Goal: Task Accomplishment & Management: Manage account settings

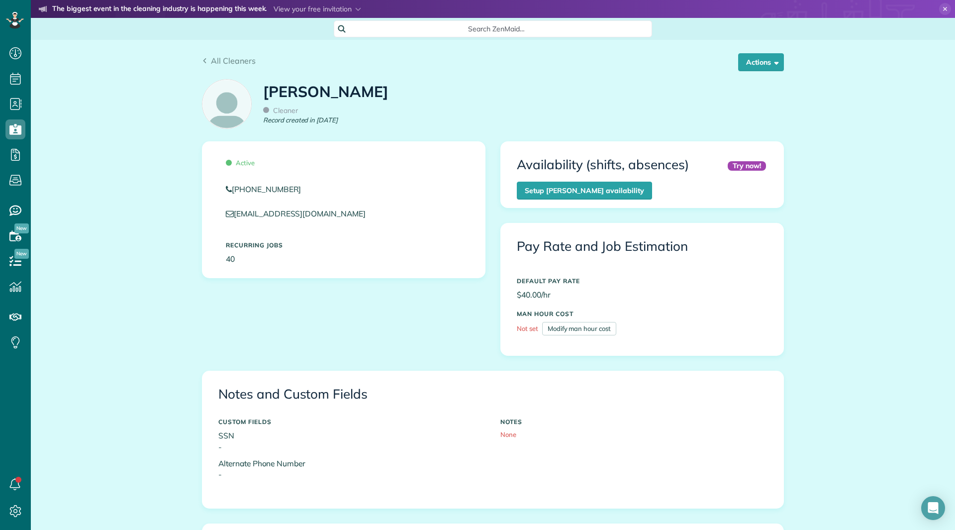
scroll to position [398, 0]
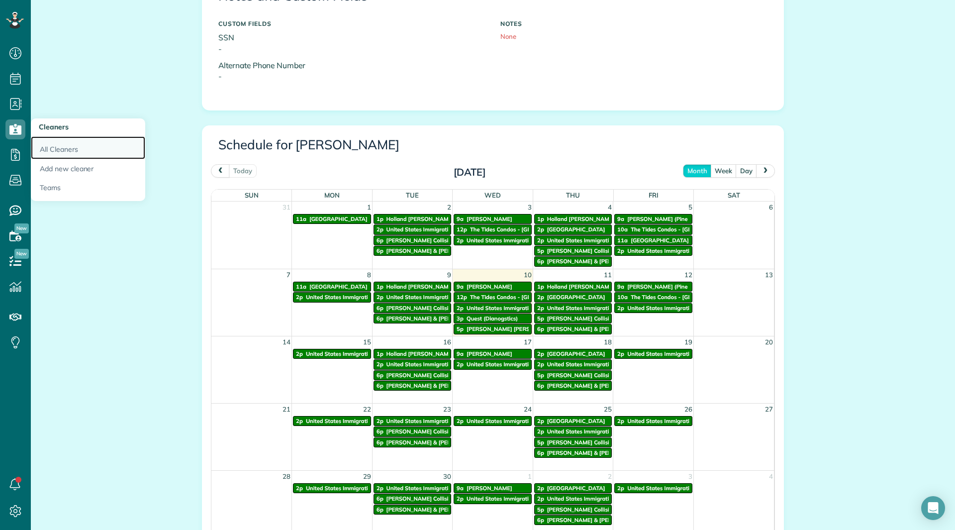
click at [64, 148] on link "All Cleaners" at bounding box center [88, 147] width 114 height 23
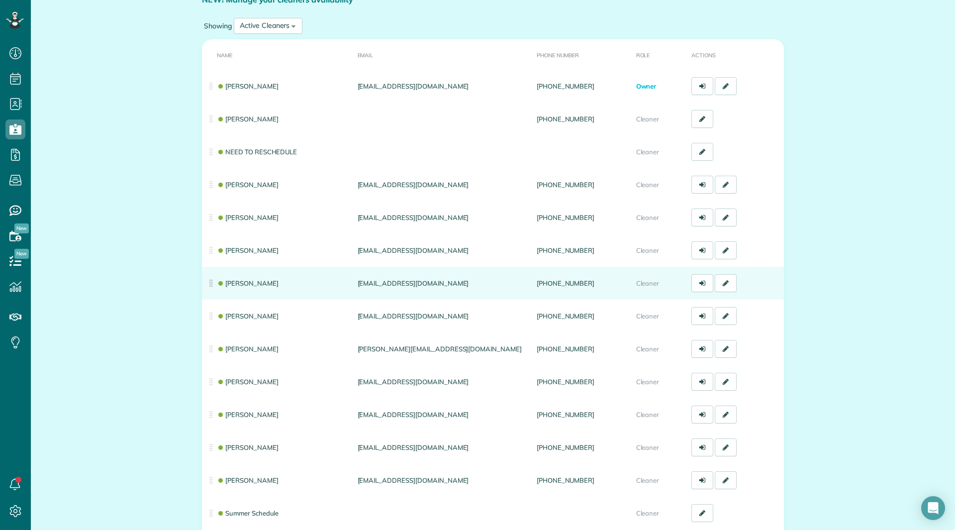
scroll to position [99, 0]
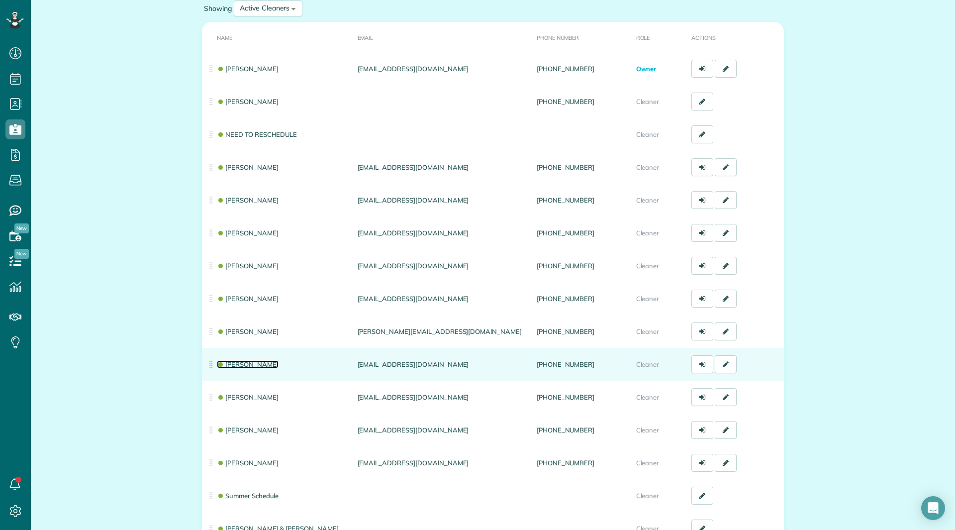
click at [242, 361] on link "[PERSON_NAME]" at bounding box center [248, 364] width 62 height 8
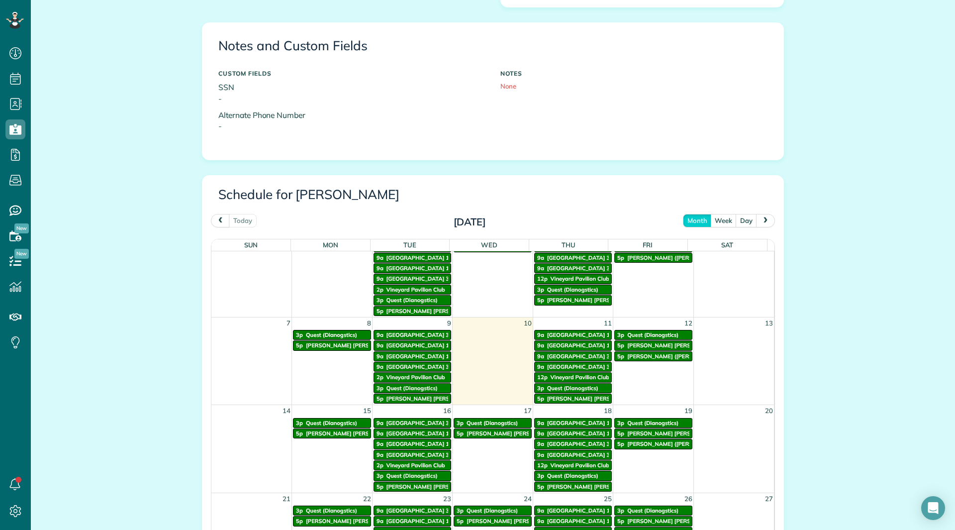
scroll to position [50, 0]
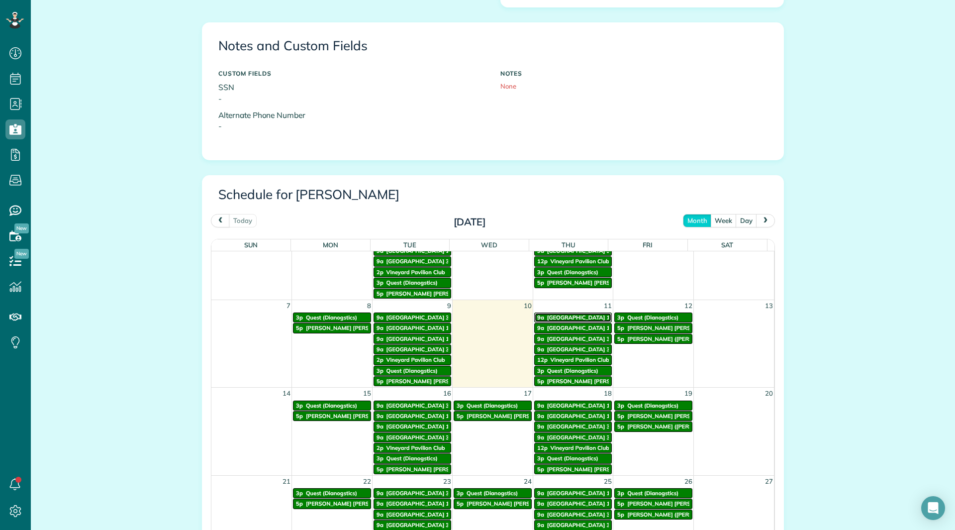
click at [568, 317] on span "[GEOGRAPHIC_DATA] 14" at bounding box center [580, 317] width 66 height 7
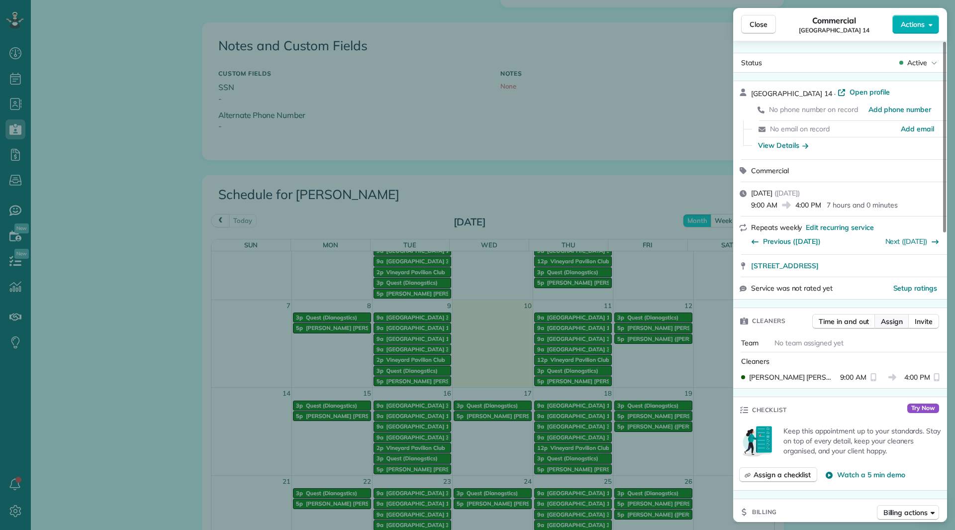
click at [893, 322] on span "Assign" at bounding box center [892, 321] width 22 height 10
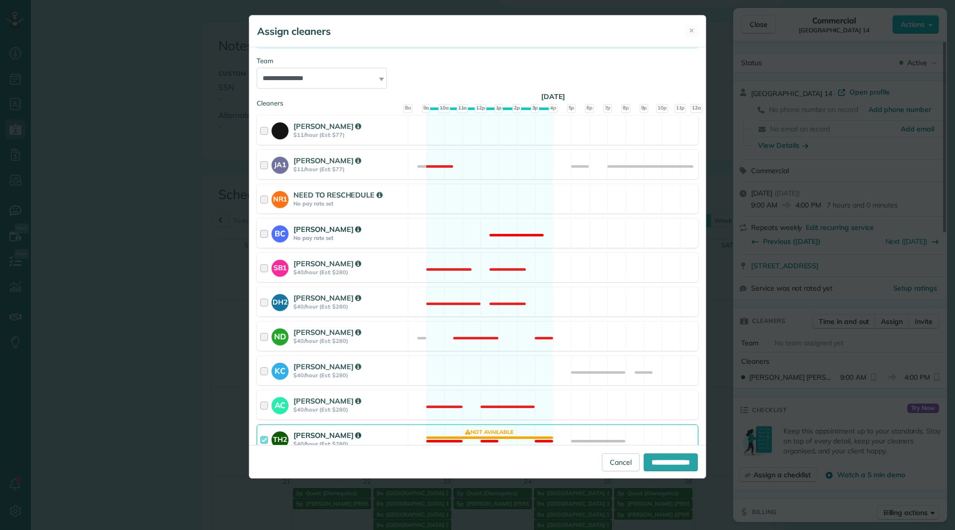
scroll to position [149, 0]
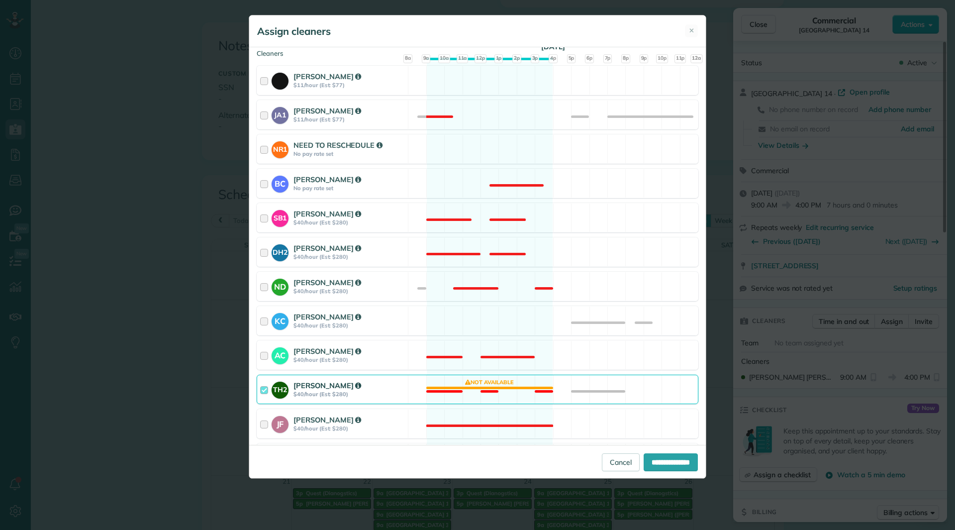
click at [400, 387] on div "Tina Hemphill" at bounding box center [348, 385] width 111 height 10
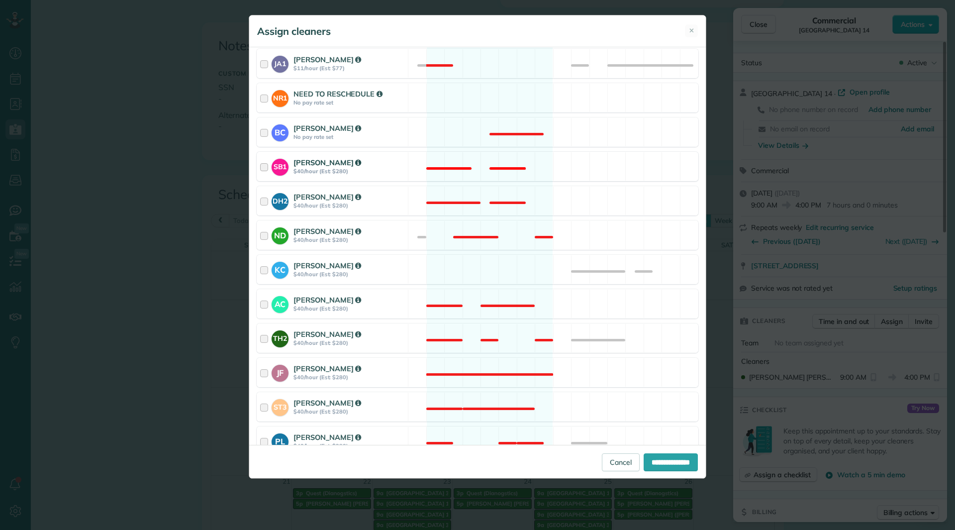
scroll to position [249, 0]
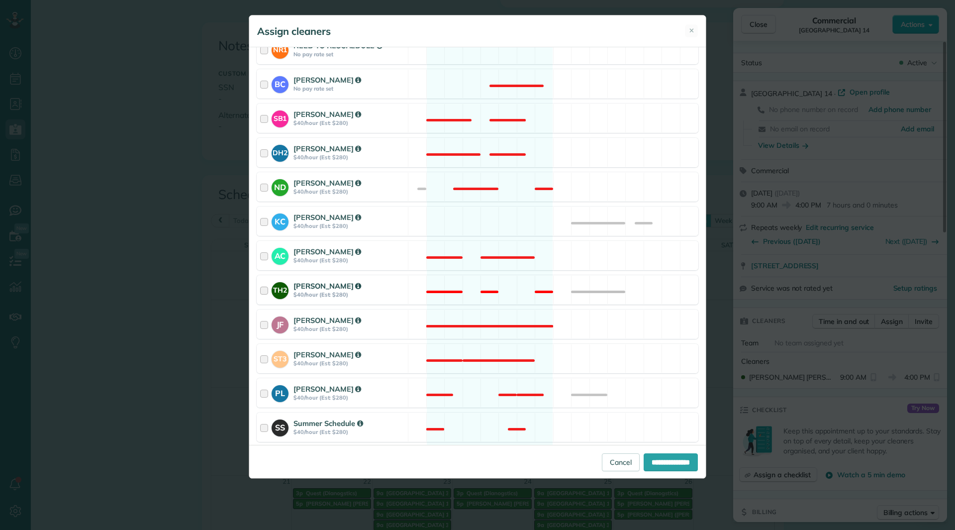
click at [441, 294] on div "TH2 Tina Hemphill $40/hour (Est: $280) Not available" at bounding box center [478, 289] width 442 height 29
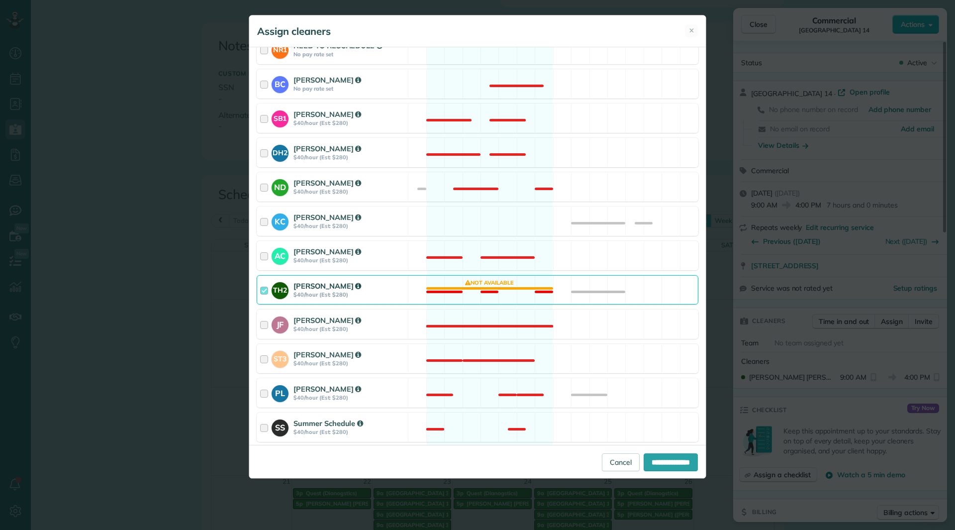
click at [441, 294] on div "TH2 Tina Hemphill $40/hour (Est: $280) Not available" at bounding box center [478, 289] width 442 height 29
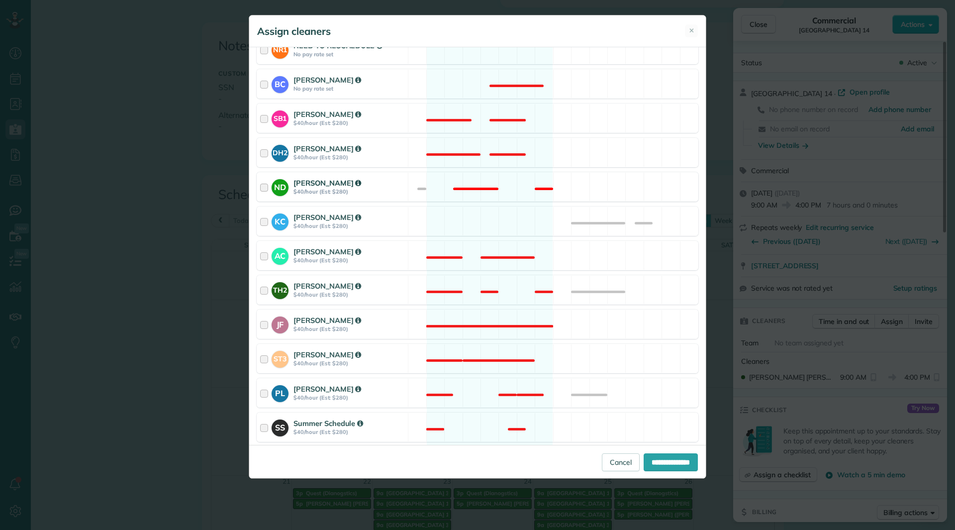
click at [406, 192] on div "ND Nicole Daley $40/hour (Est: $280) Not available" at bounding box center [478, 186] width 442 height 29
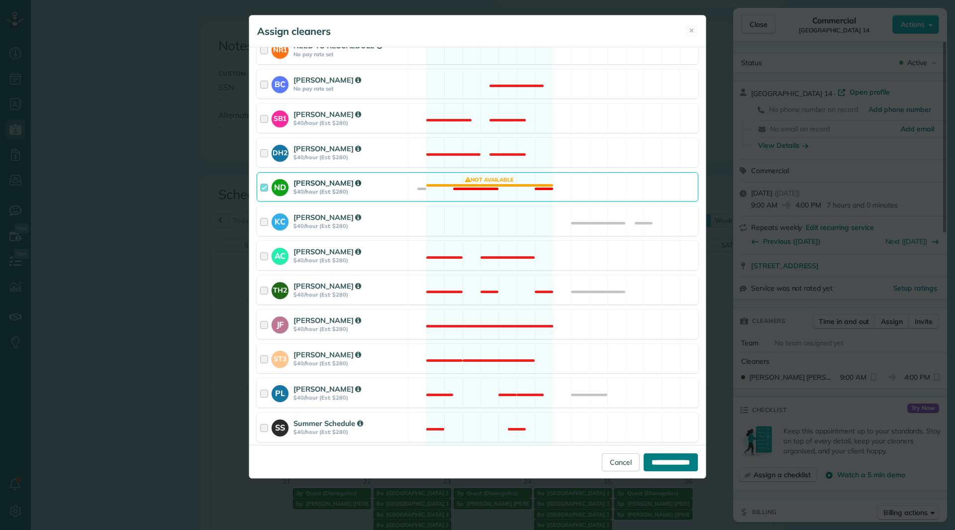
click at [662, 463] on input "**********" at bounding box center [670, 462] width 54 height 18
type input "**********"
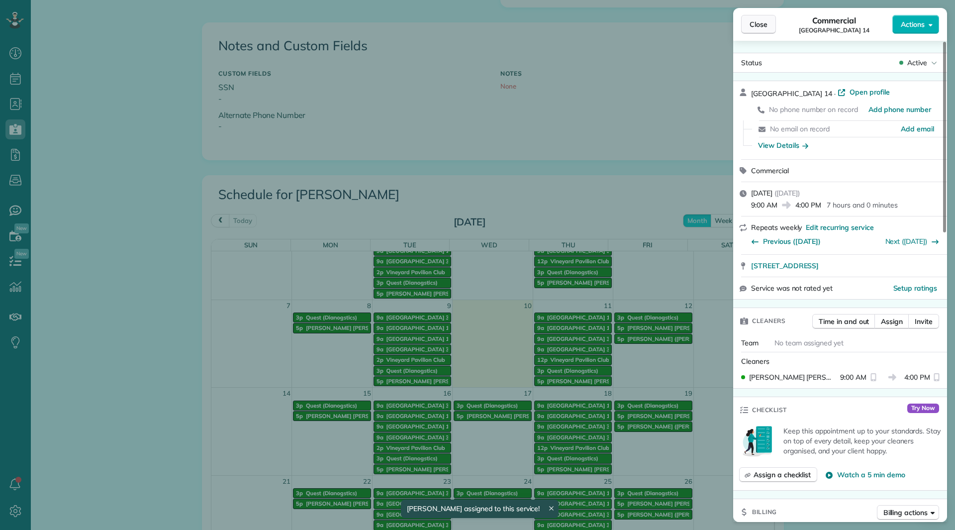
click at [756, 29] on button "Close" at bounding box center [758, 24] width 35 height 19
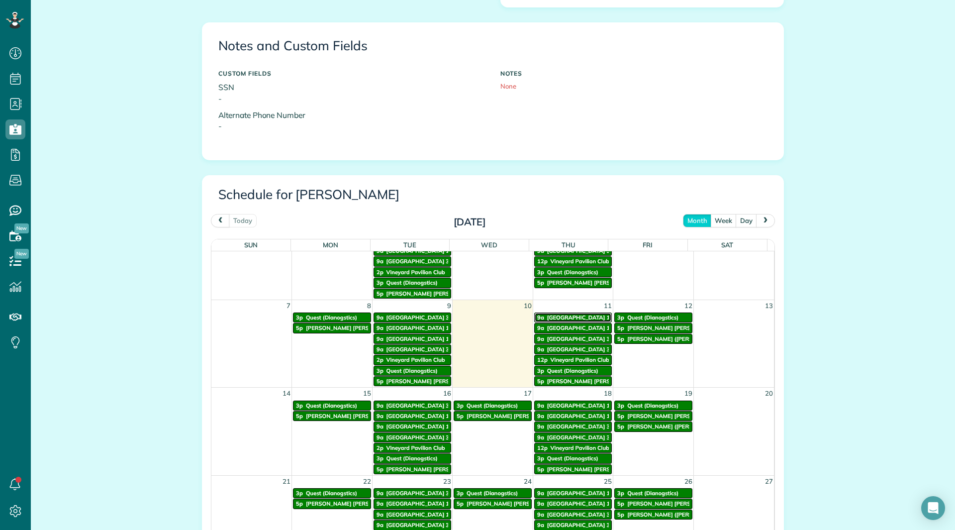
click at [563, 315] on span "Vineyards Building 14" at bounding box center [580, 317] width 66 height 7
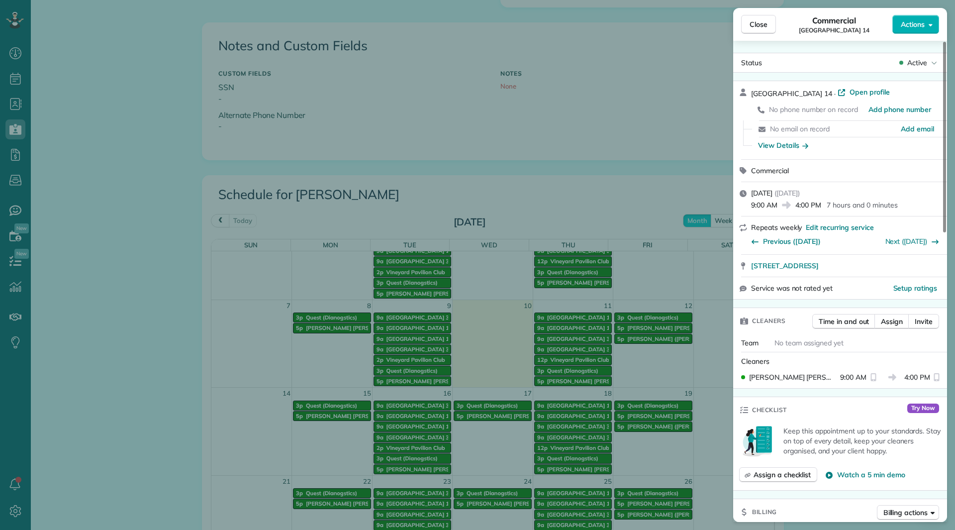
click at [565, 326] on div "Close Commercial Vineyards Building 14 Actions Status Active Vineyards Building…" at bounding box center [477, 265] width 955 height 530
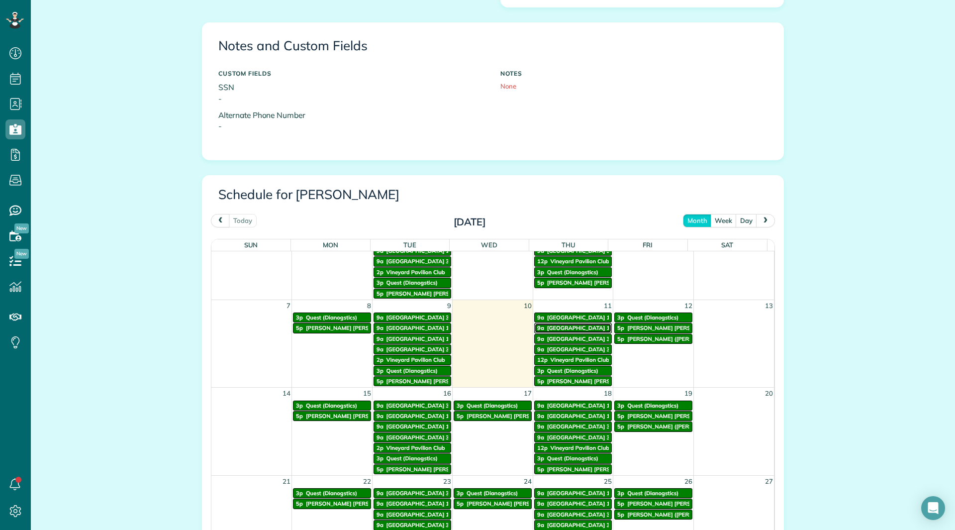
click at [565, 326] on span "Vineyards Building 15" at bounding box center [580, 327] width 66 height 7
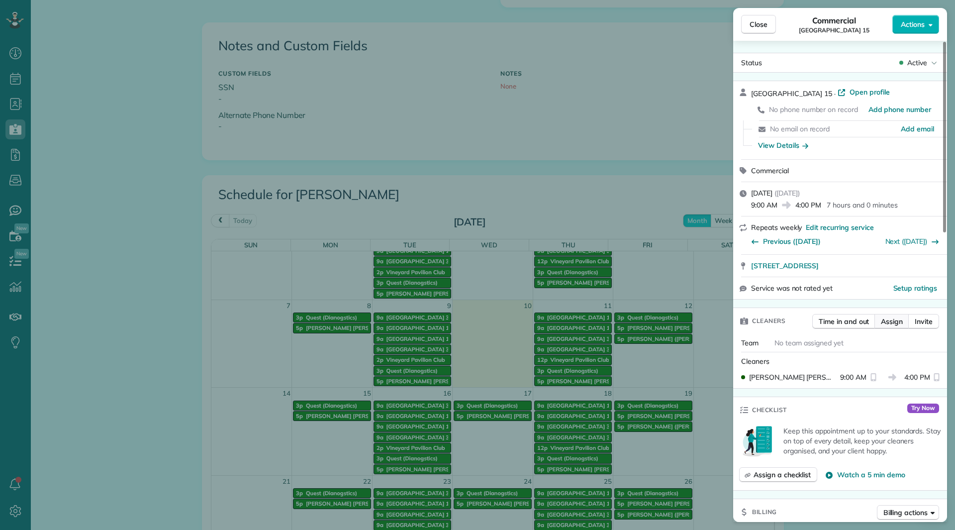
click at [884, 321] on span "Assign" at bounding box center [892, 321] width 22 height 10
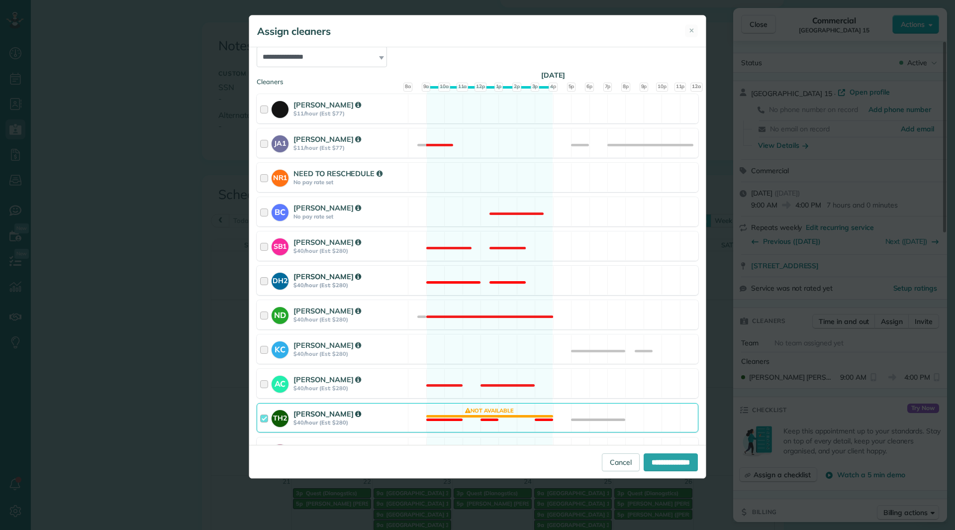
scroll to position [149, 0]
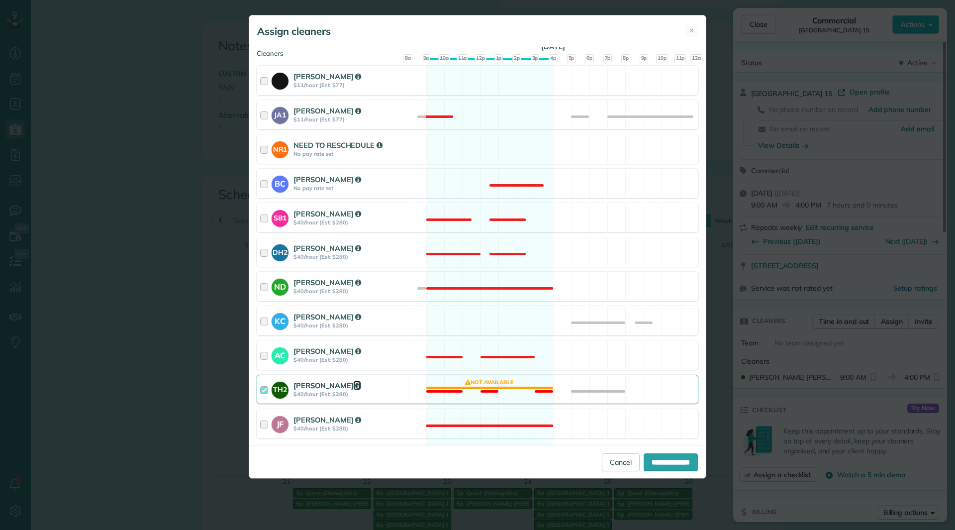
click at [355, 388] on icon at bounding box center [358, 385] width 6 height 7
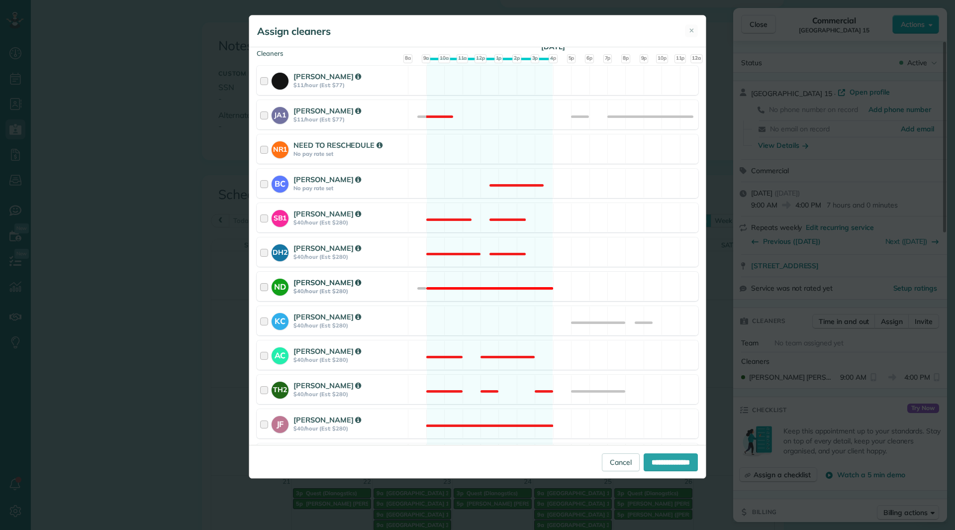
click at [392, 286] on div "Nicole Daley" at bounding box center [348, 282] width 111 height 10
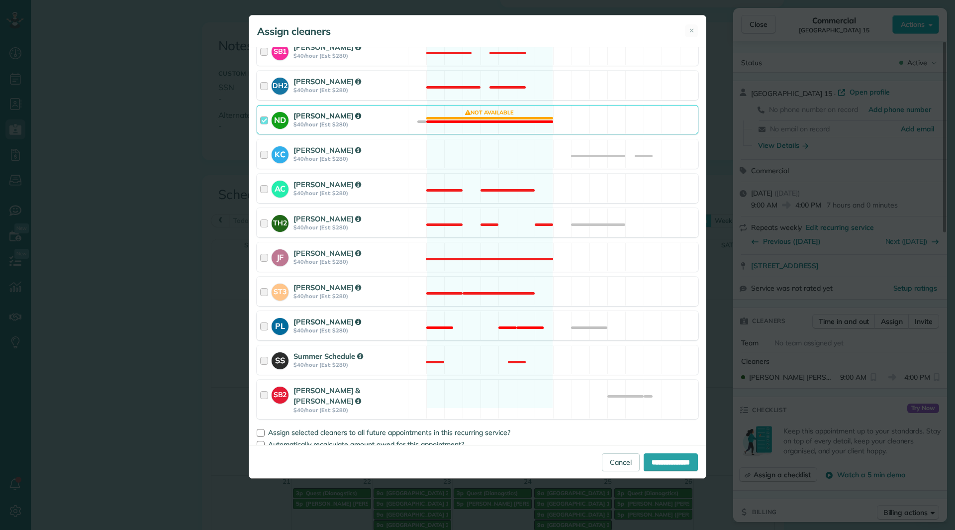
scroll to position [316, 0]
click at [643, 459] on input "**********" at bounding box center [670, 462] width 54 height 18
type input "**********"
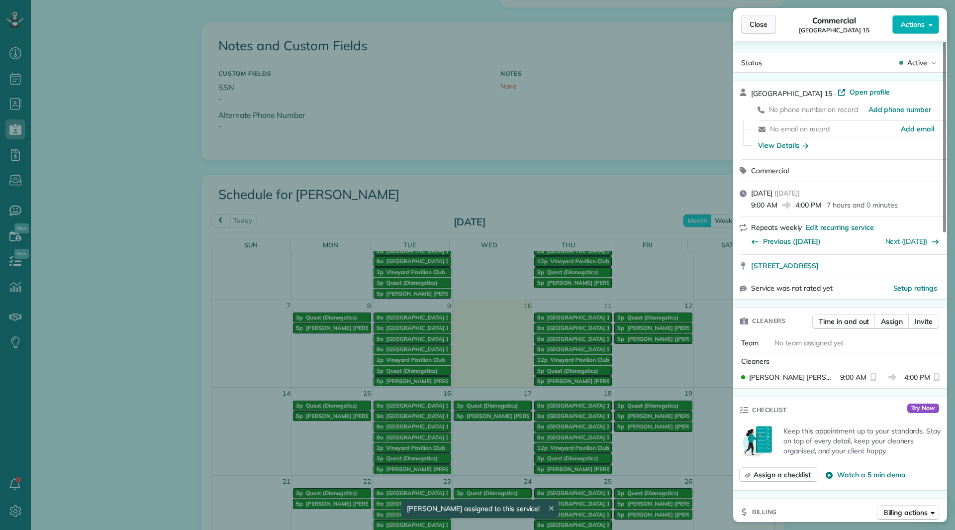
click at [758, 21] on span "Close" at bounding box center [758, 24] width 18 height 10
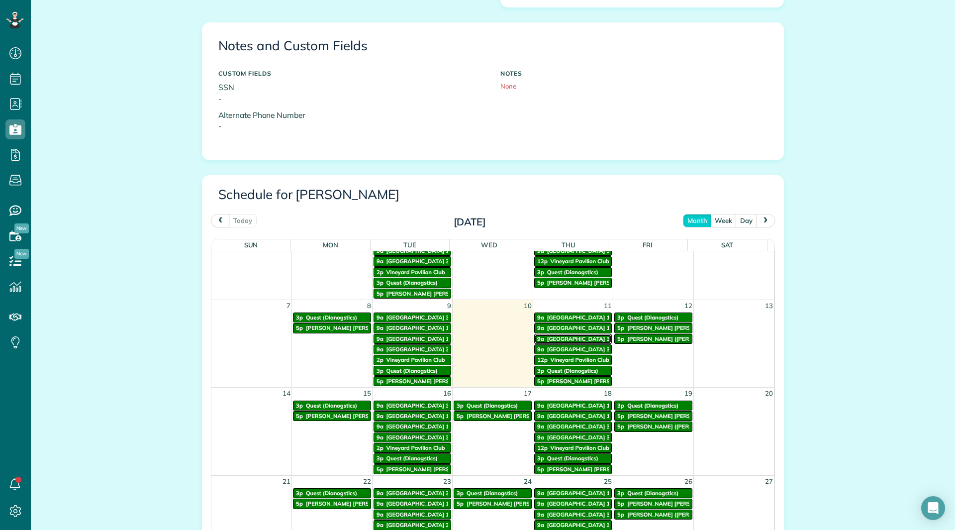
click at [555, 339] on span "Vineyards Building 34" at bounding box center [580, 338] width 66 height 7
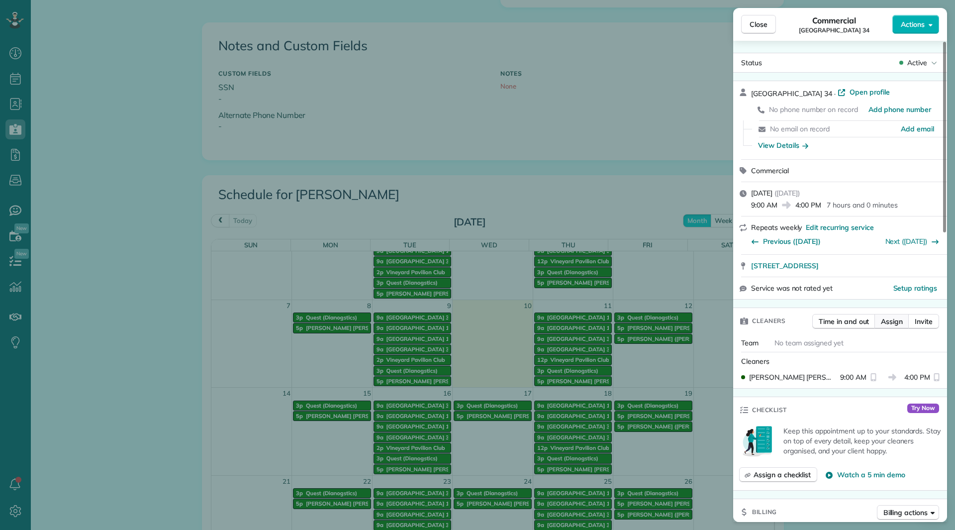
click at [895, 326] on button "Assign" at bounding box center [891, 321] width 35 height 15
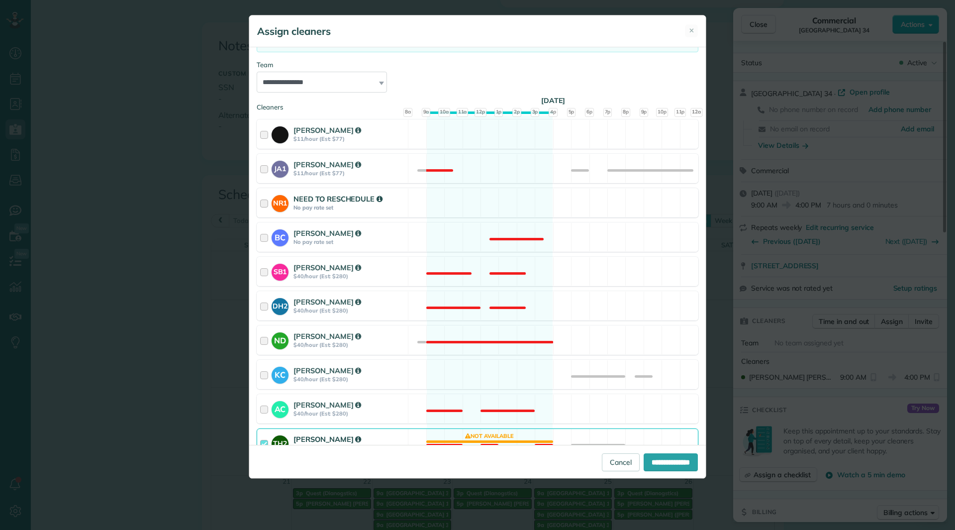
scroll to position [99, 0]
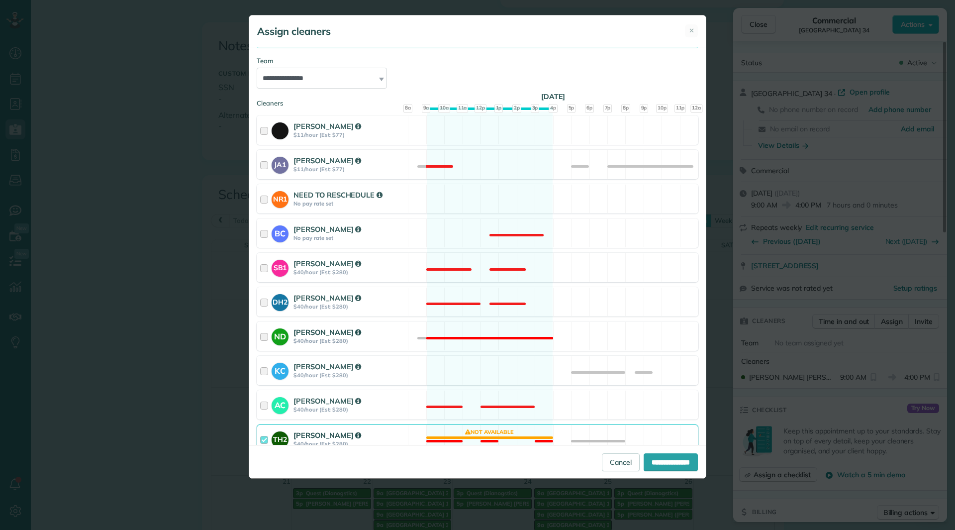
click at [403, 331] on div "ND Nicole Daley $40/hour (Est: $280)" at bounding box center [332, 336] width 151 height 28
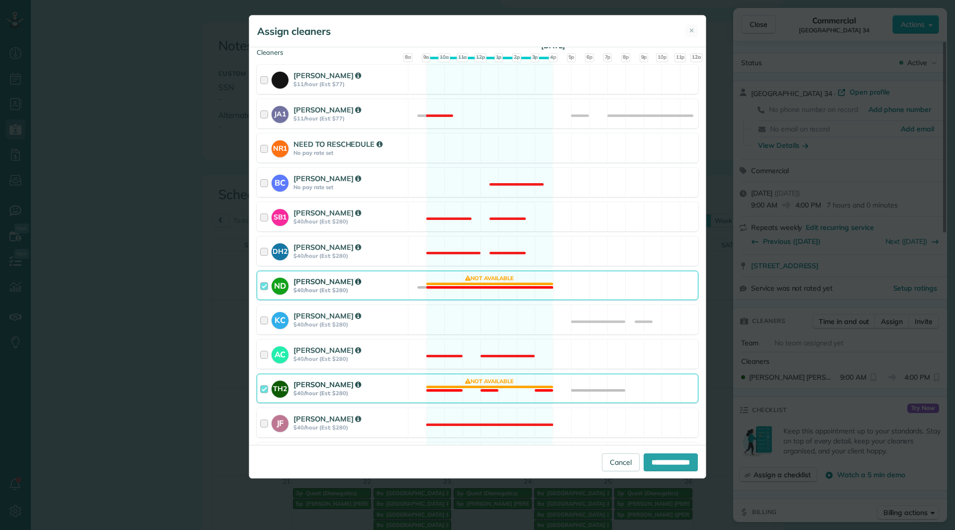
scroll to position [199, 0]
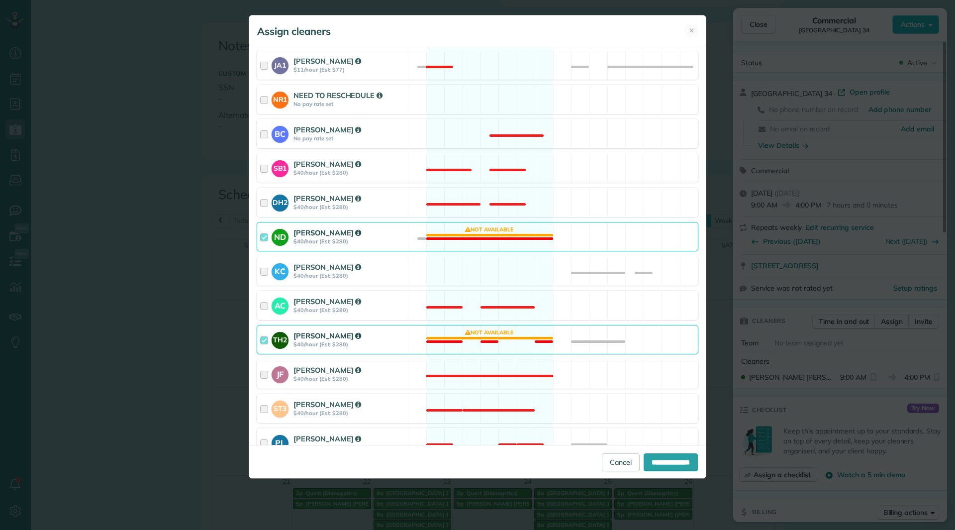
click at [400, 345] on strong "$40/hour (Est: $280)" at bounding box center [348, 344] width 111 height 7
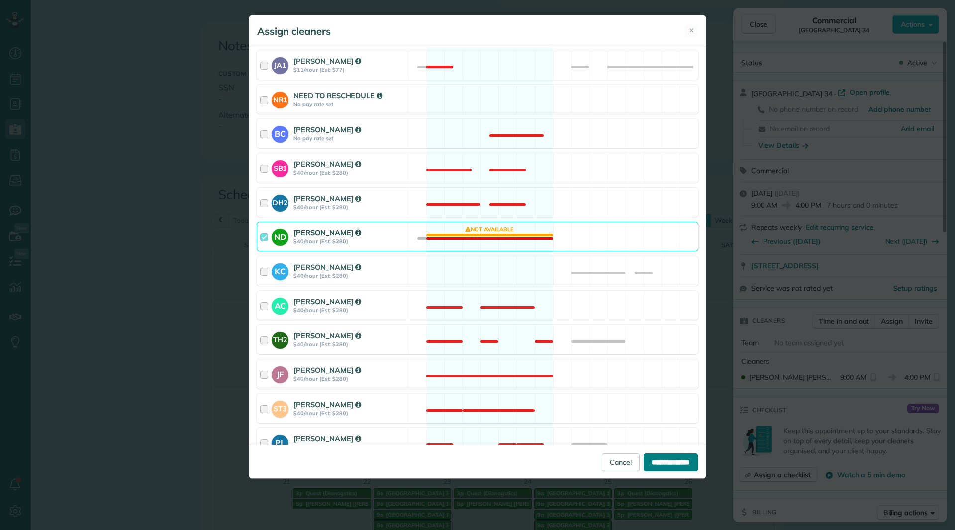
click at [654, 458] on input "**********" at bounding box center [670, 462] width 54 height 18
type input "**********"
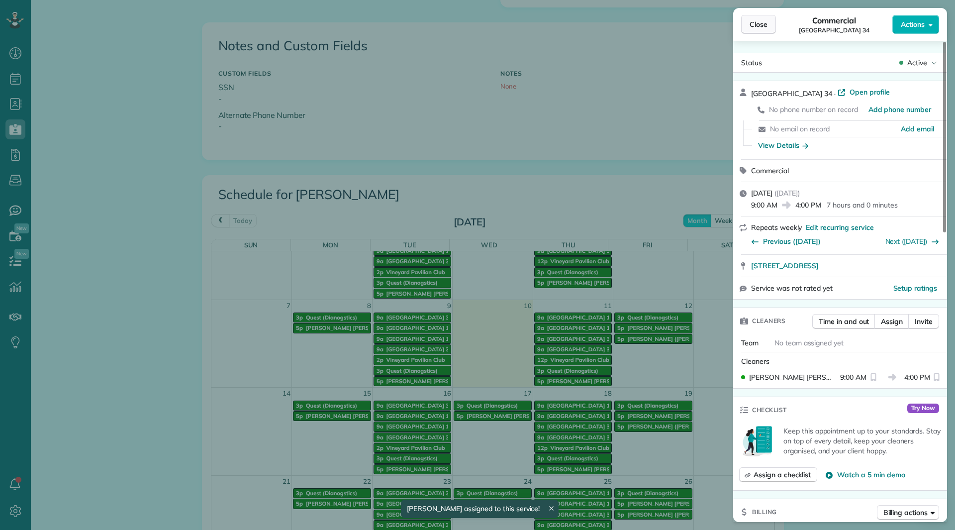
click at [764, 22] on span "Close" at bounding box center [758, 24] width 18 height 10
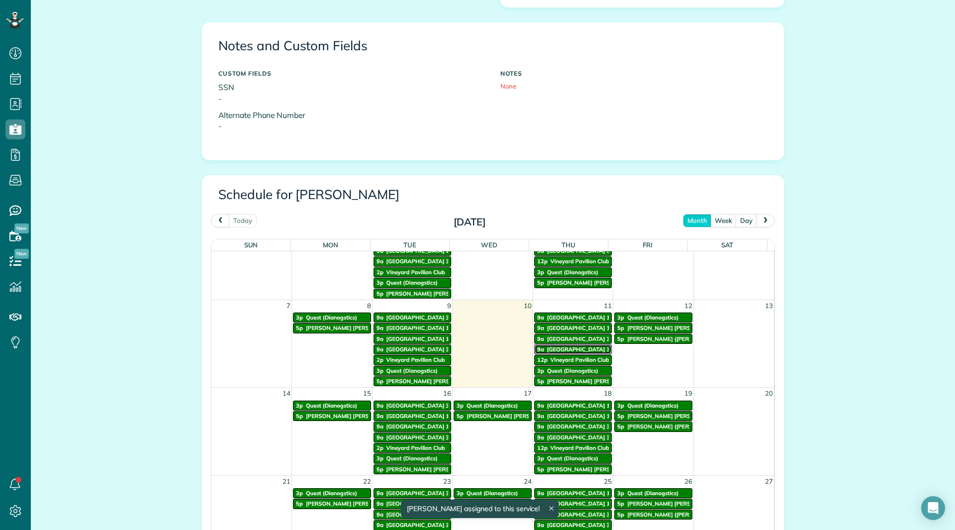
click at [573, 351] on span "Vineyards Building 33" at bounding box center [580, 349] width 66 height 7
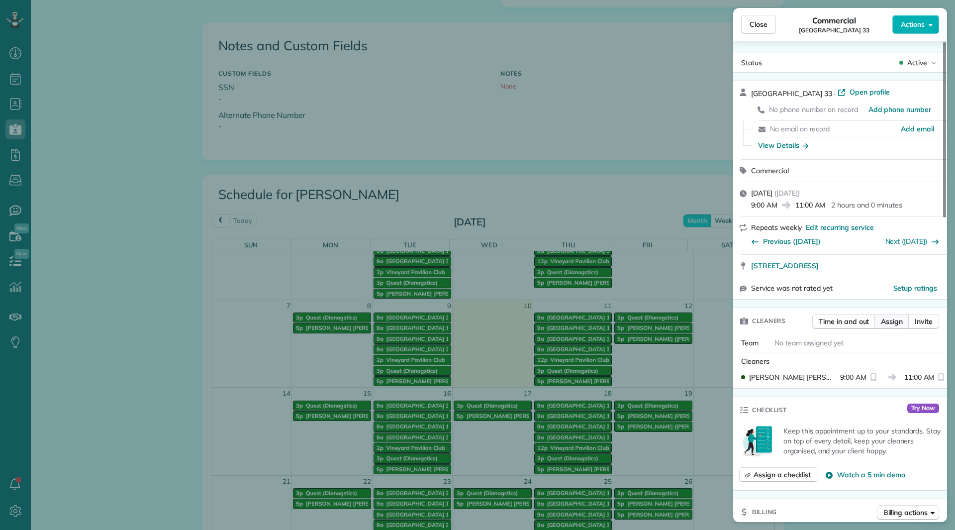
click at [894, 316] on span "Assign" at bounding box center [892, 321] width 22 height 10
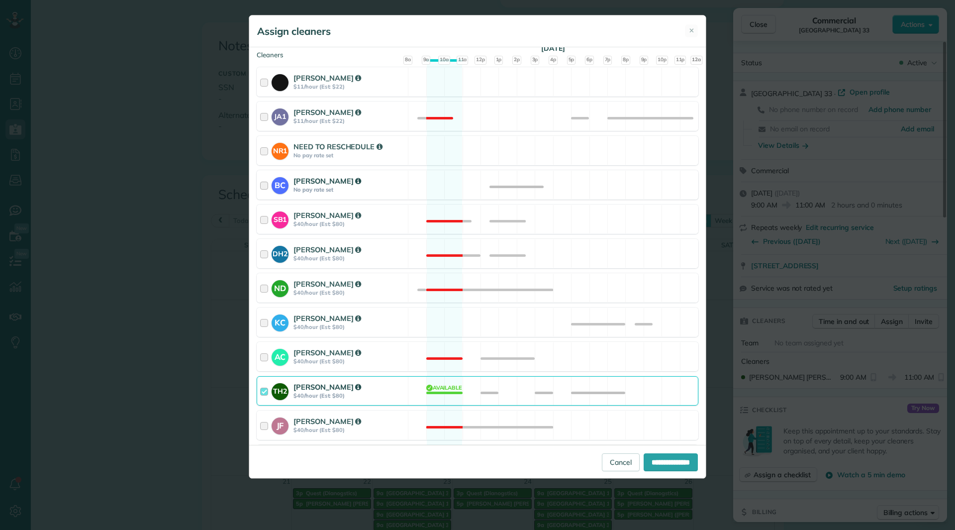
scroll to position [199, 0]
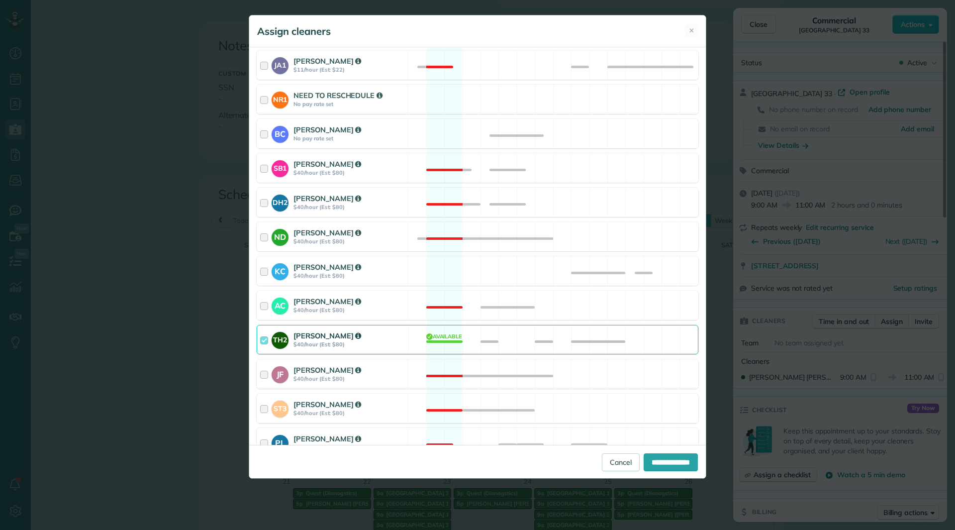
click at [426, 341] on div "TH2 Tina Hemphill $40/hour (Est: $80) Available" at bounding box center [478, 339] width 442 height 29
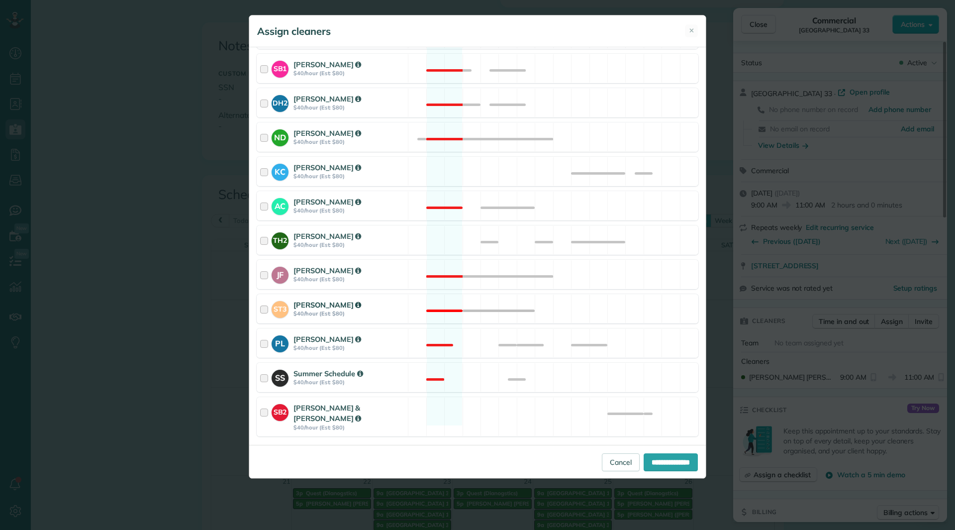
scroll to position [249, 0]
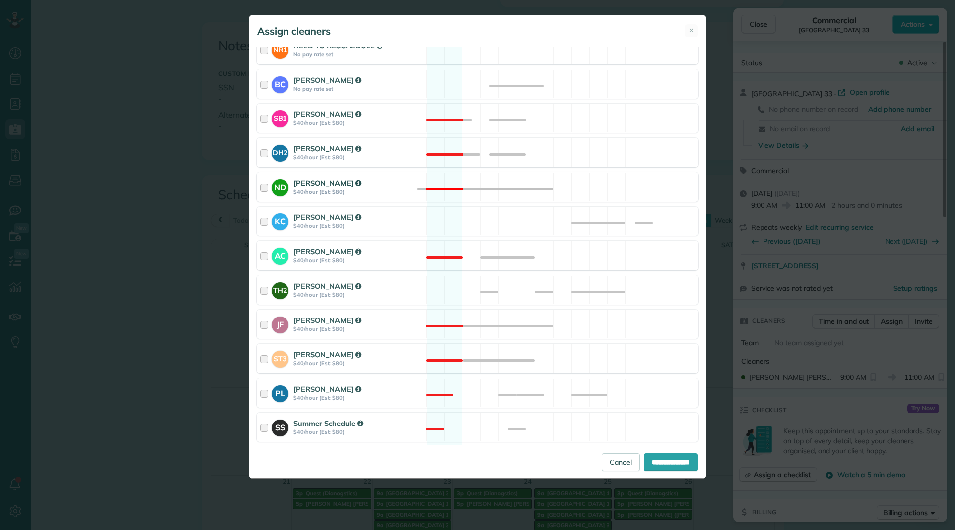
click at [378, 186] on div "Nicole Daley" at bounding box center [348, 183] width 111 height 10
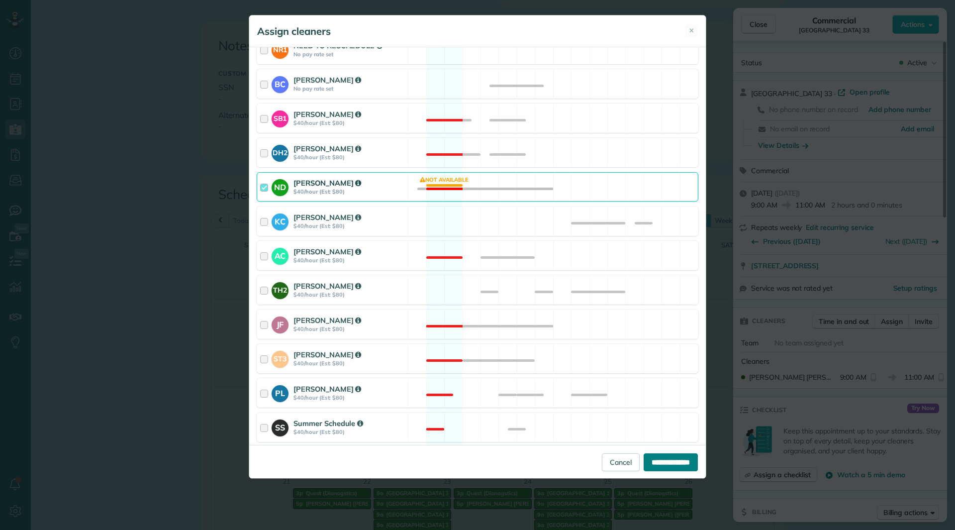
click at [671, 459] on input "**********" at bounding box center [670, 462] width 54 height 18
type input "**********"
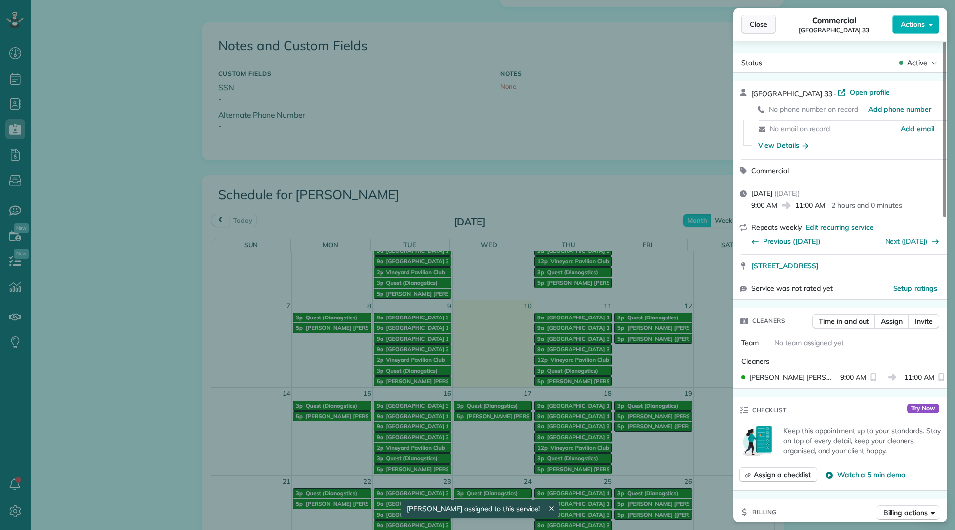
click at [768, 28] on button "Close" at bounding box center [758, 24] width 35 height 19
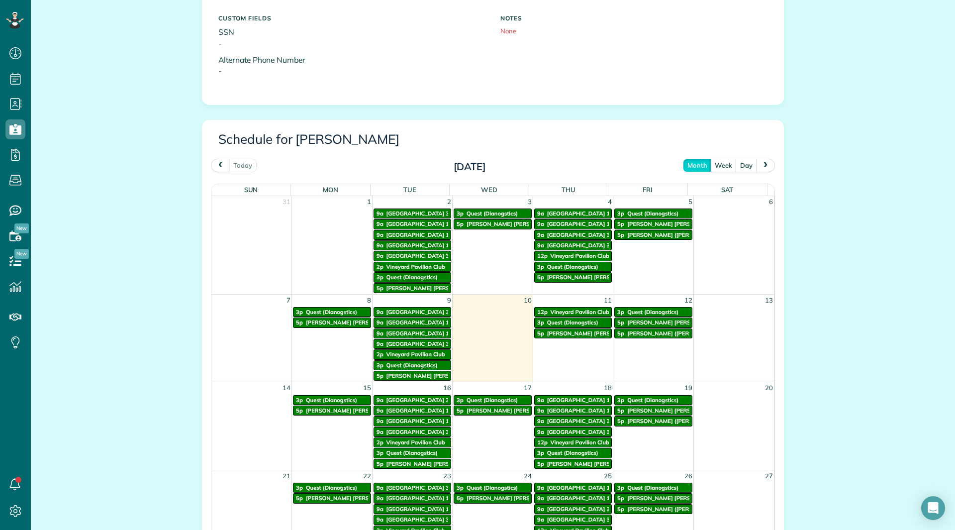
scroll to position [547, 0]
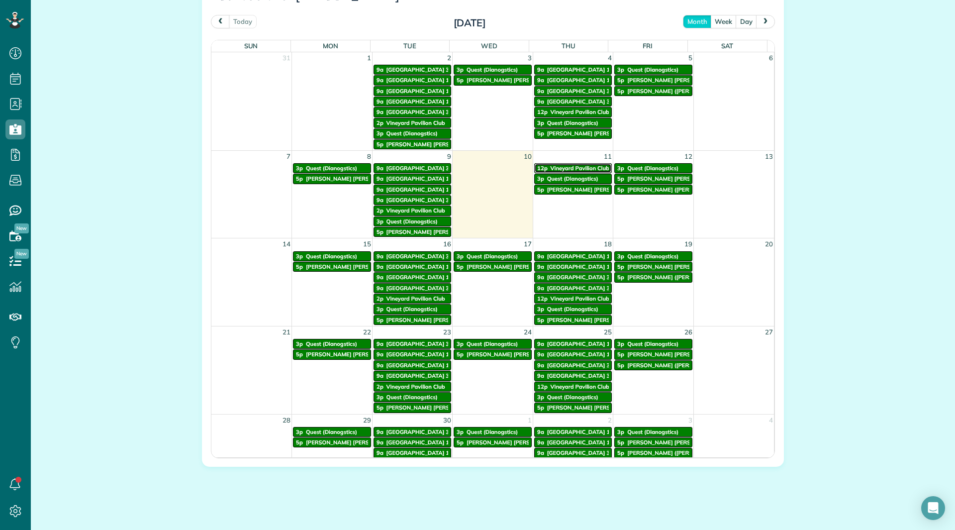
click at [561, 168] on span "Vineyard Pavilion Club" at bounding box center [579, 168] width 59 height 7
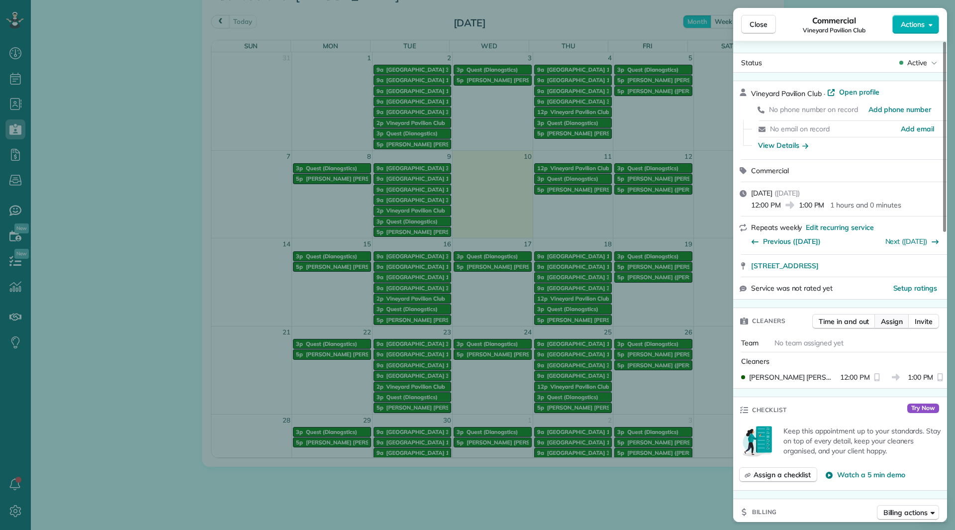
click at [890, 323] on span "Assign" at bounding box center [892, 321] width 22 height 10
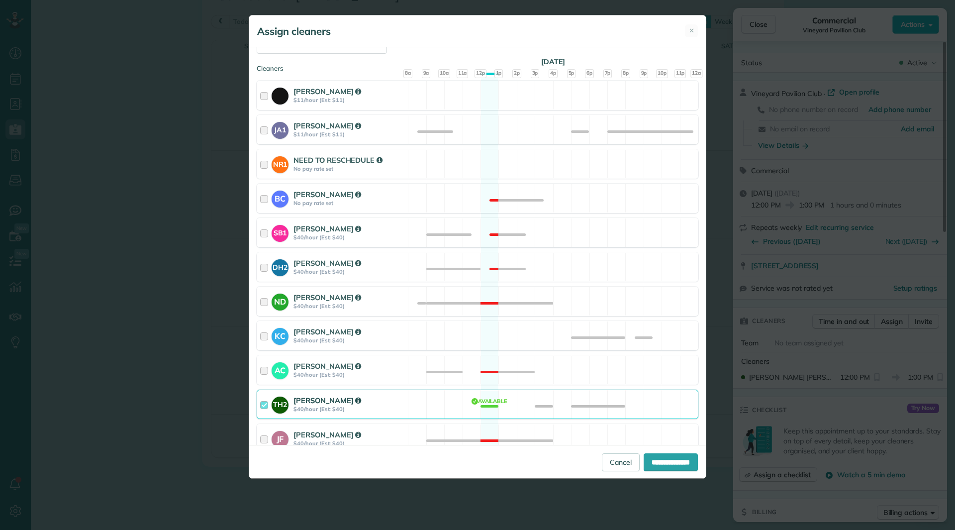
scroll to position [149, 0]
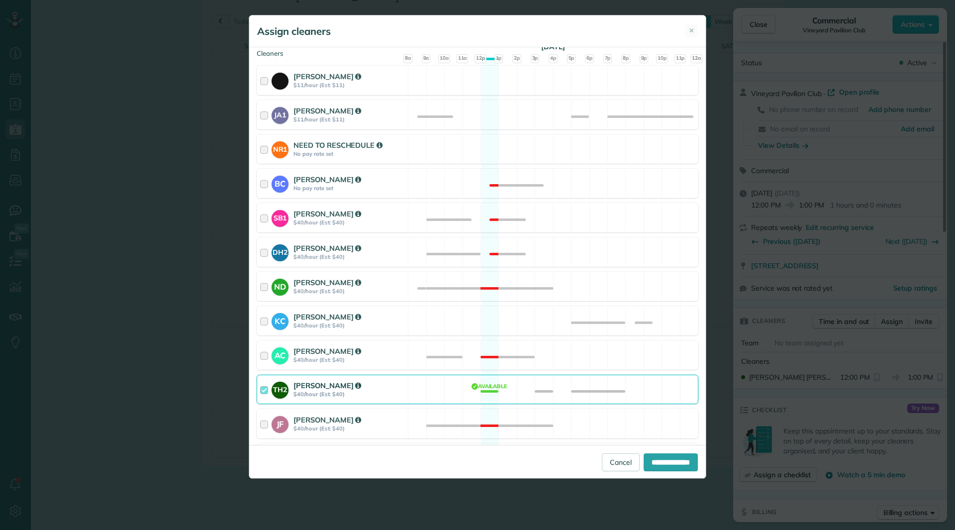
click at [398, 383] on div "Tina Hemphill" at bounding box center [348, 385] width 111 height 10
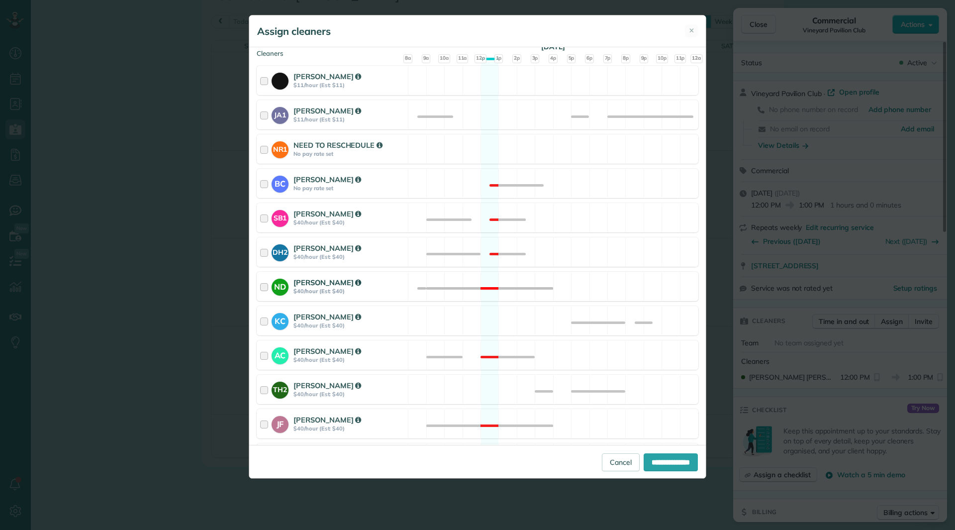
click at [391, 287] on div "Nicole Daley" at bounding box center [348, 282] width 111 height 10
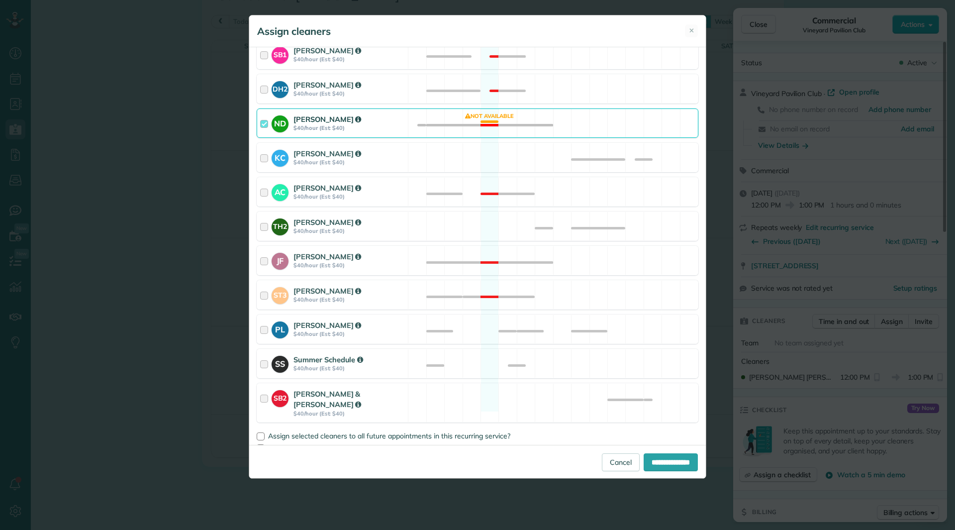
scroll to position [316, 0]
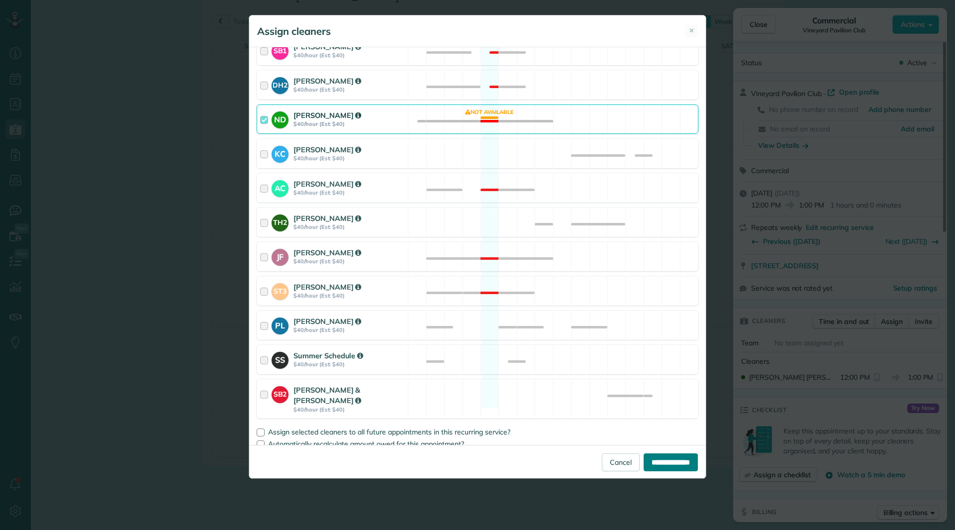
click at [643, 464] on input "**********" at bounding box center [670, 462] width 54 height 18
type input "**********"
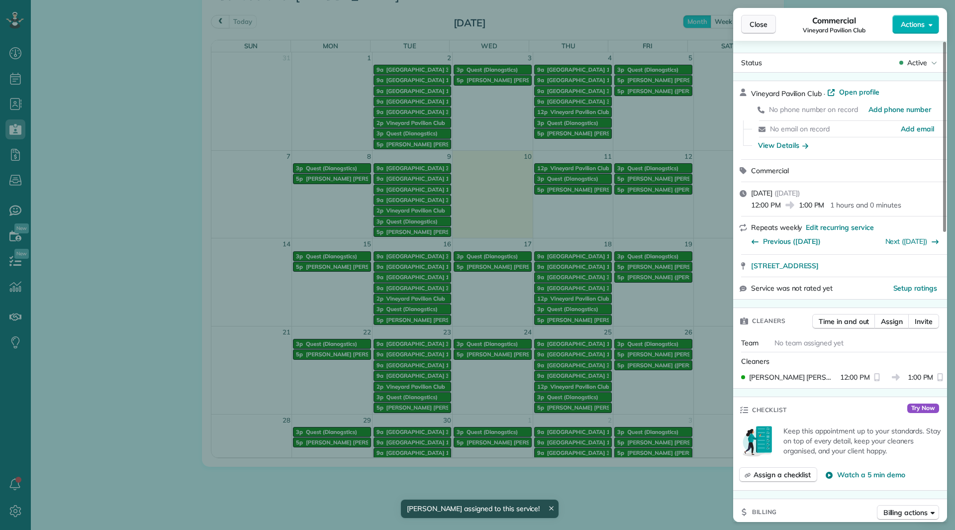
click at [768, 27] on button "Close" at bounding box center [758, 24] width 35 height 19
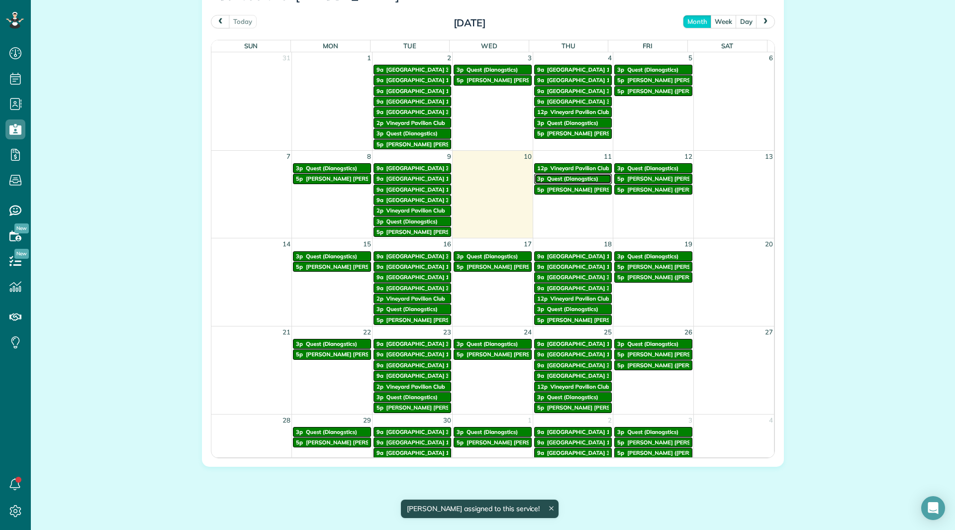
click at [549, 181] on span "Quest (Dianogstics)" at bounding box center [572, 178] width 51 height 7
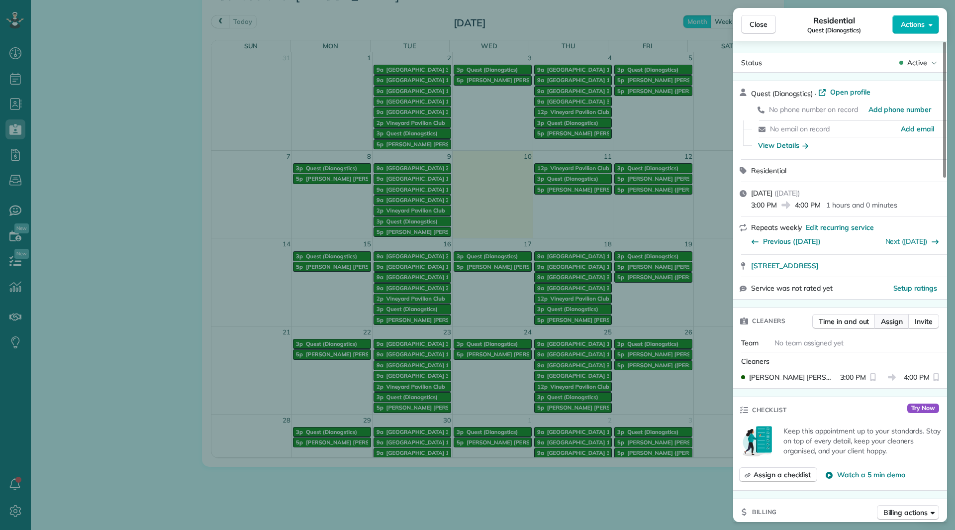
click at [880, 319] on button "Assign" at bounding box center [891, 321] width 35 height 15
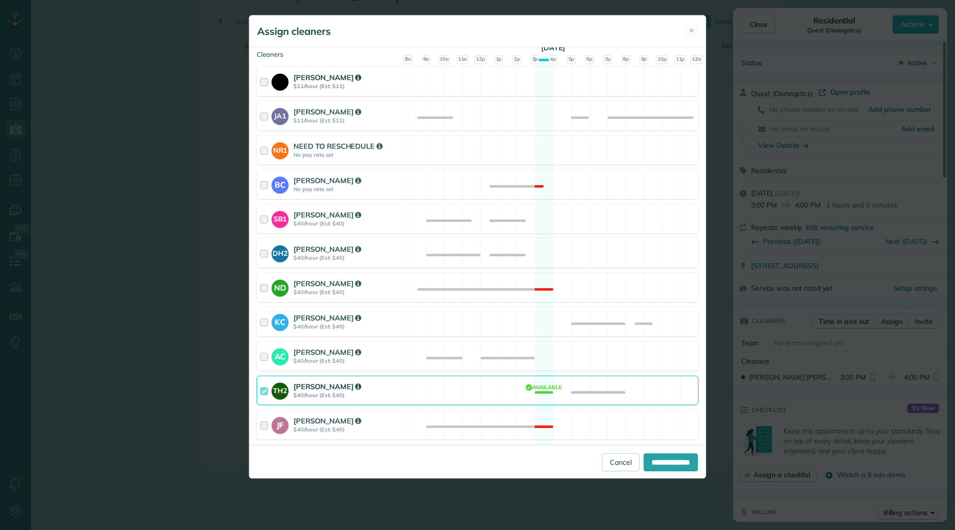
scroll to position [149, 0]
click at [382, 389] on div "Tina Hemphill" at bounding box center [348, 385] width 111 height 10
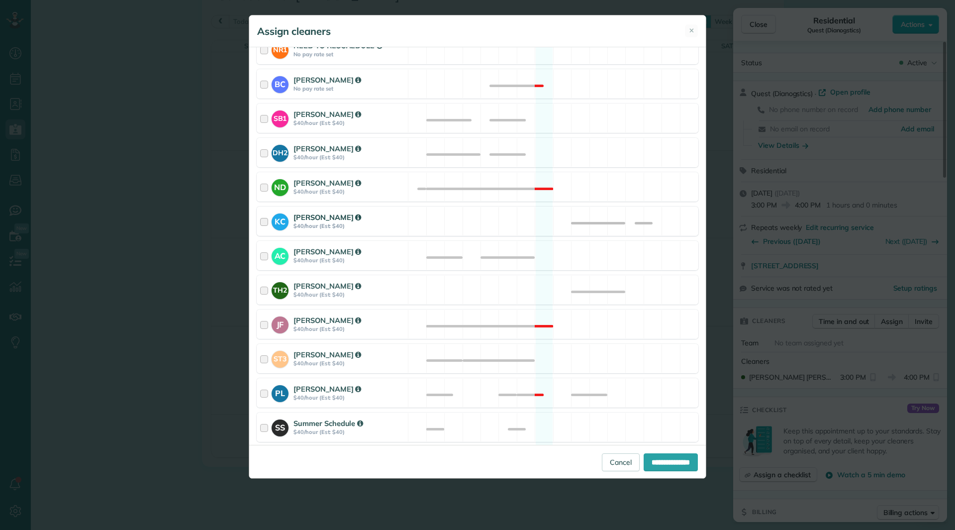
scroll to position [298, 0]
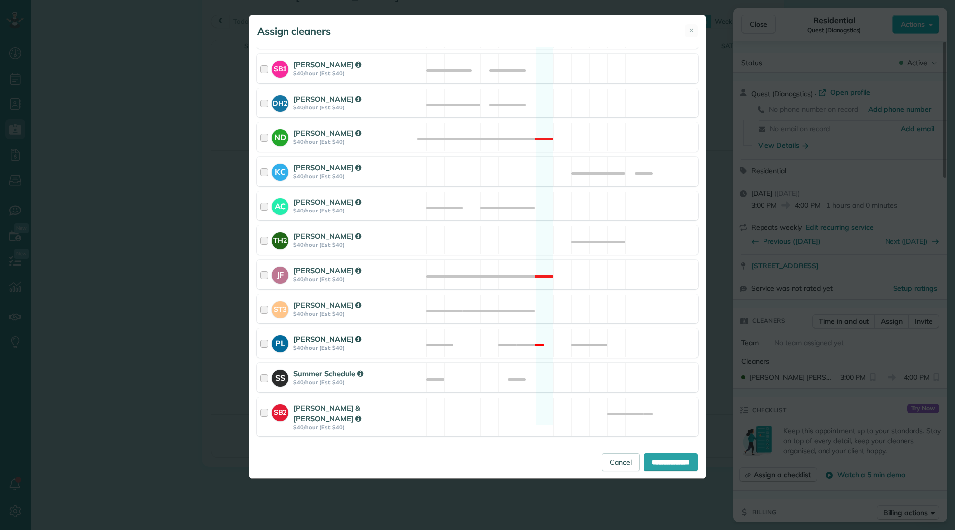
click at [407, 350] on div "PL Patty Lunn $40/hour (Est: $40)" at bounding box center [478, 342] width 442 height 29
click at [653, 460] on input "**********" at bounding box center [670, 462] width 54 height 18
type input "**********"
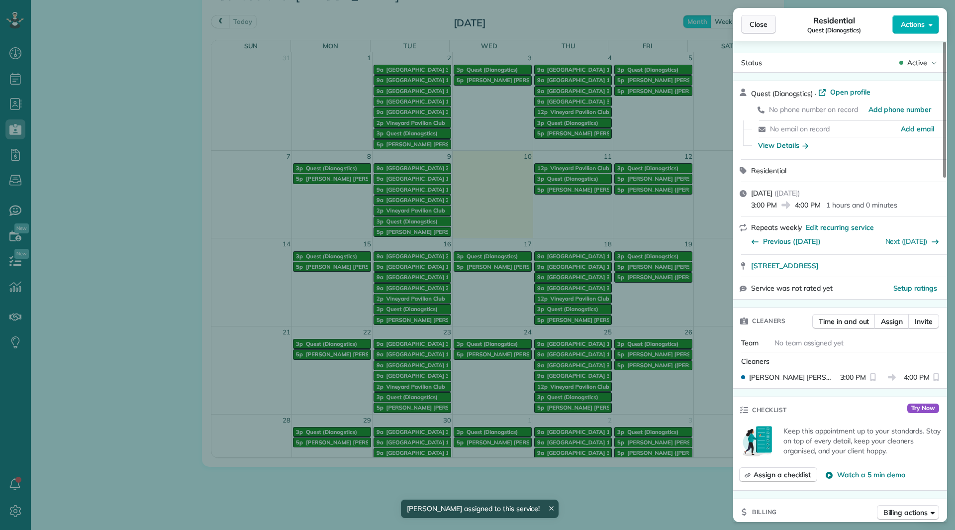
click at [764, 28] on span "Close" at bounding box center [758, 24] width 18 height 10
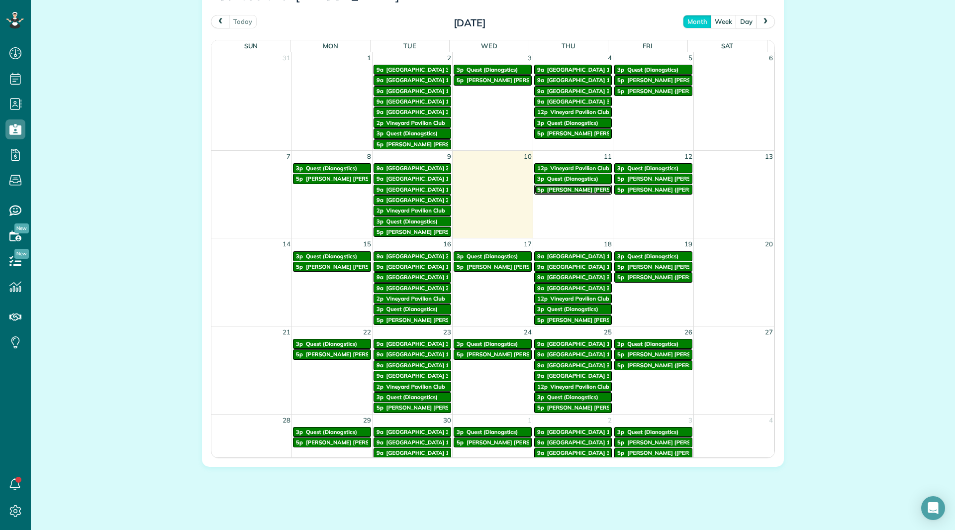
click at [571, 192] on span "[PERSON_NAME] [PERSON_NAME] Financial" at bounding box center [605, 189] width 117 height 7
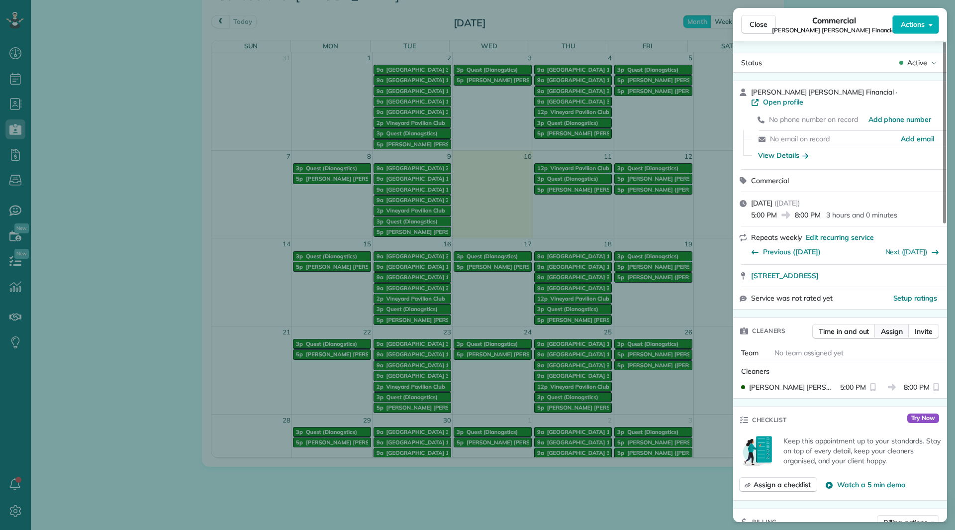
click at [892, 326] on span "Assign" at bounding box center [892, 331] width 22 height 10
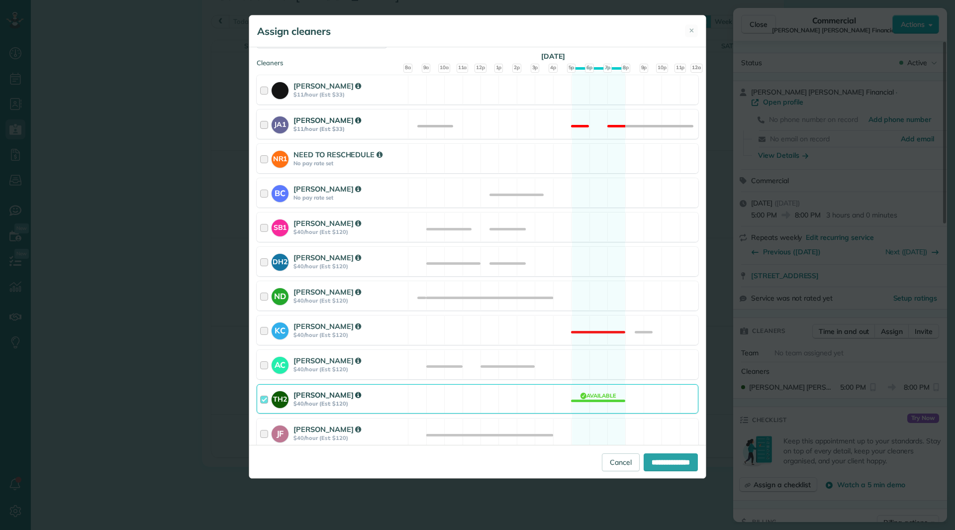
scroll to position [149, 0]
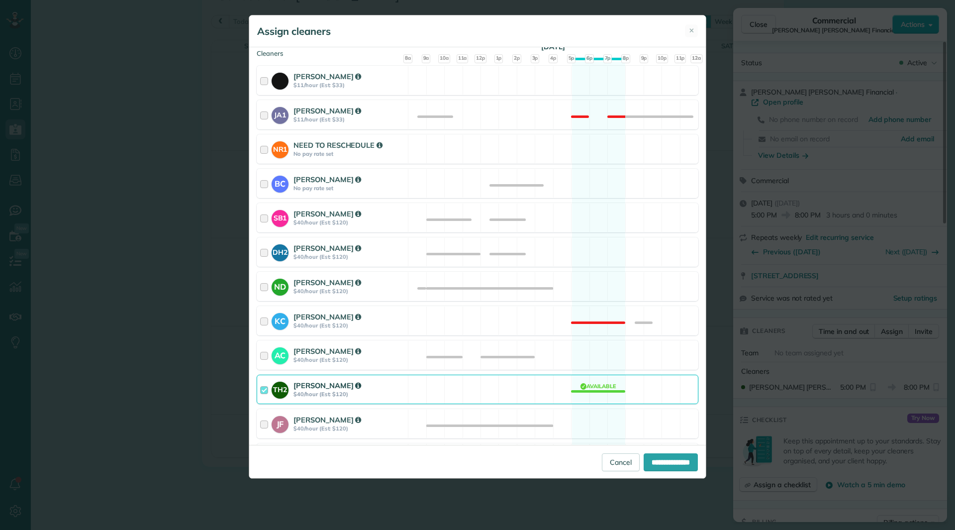
click at [387, 395] on strong "$40/hour (Est: $120)" at bounding box center [348, 393] width 111 height 7
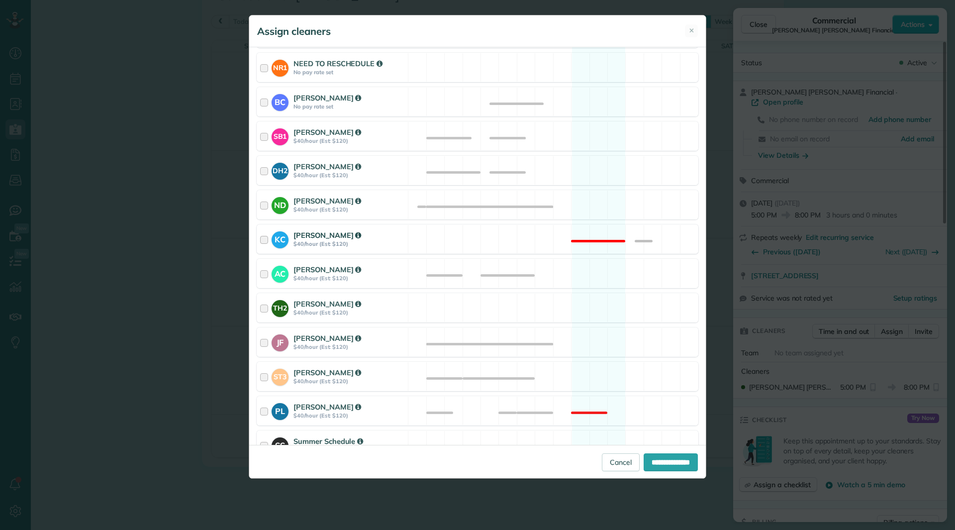
scroll to position [249, 0]
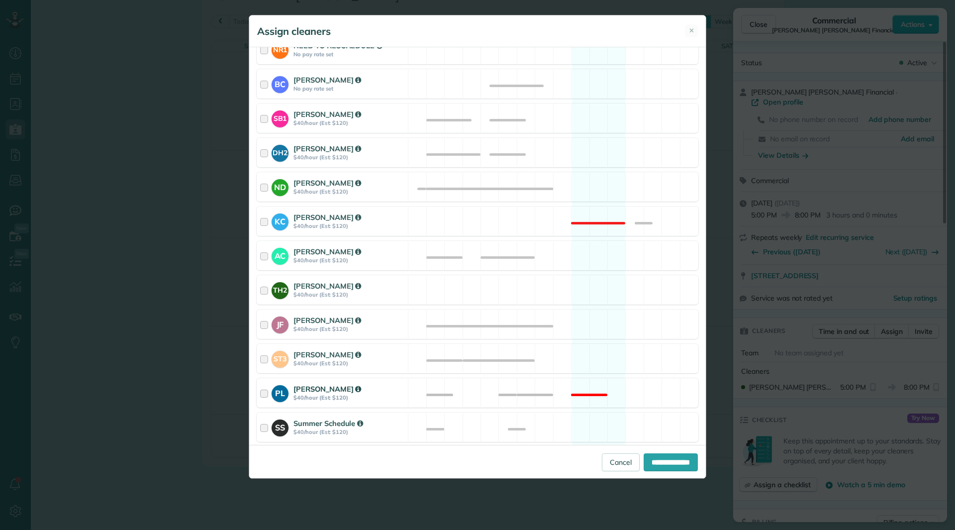
click at [384, 391] on div "Patty Lunn" at bounding box center [348, 388] width 111 height 10
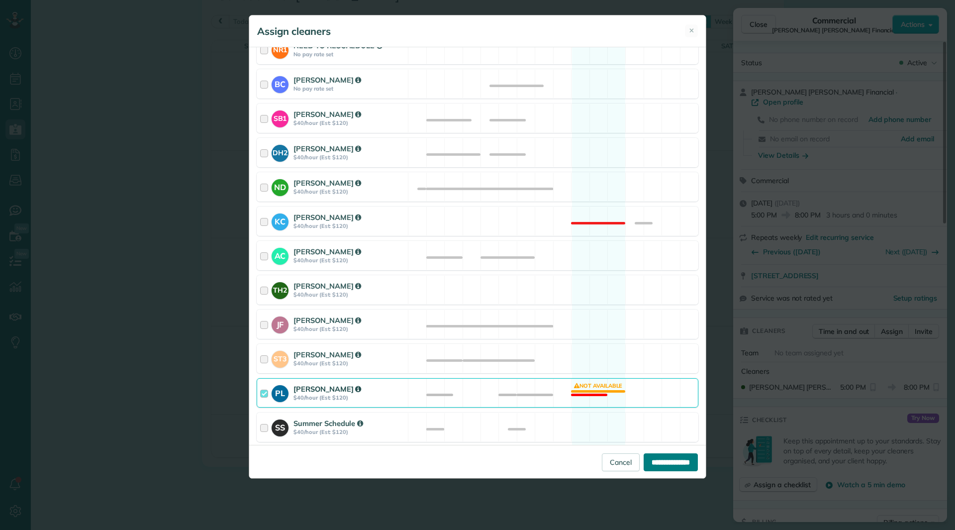
click at [665, 461] on input "**********" at bounding box center [670, 462] width 54 height 18
type input "**********"
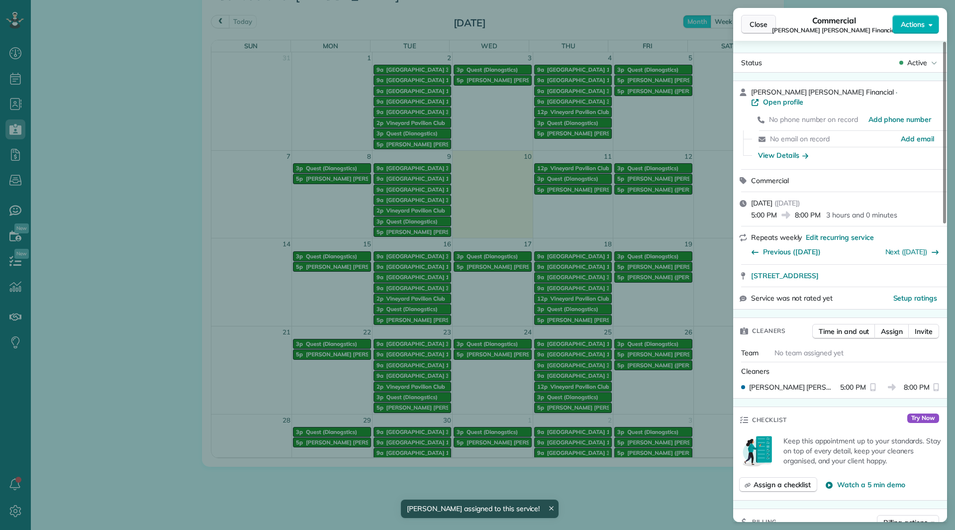
click at [749, 19] on button "Close" at bounding box center [758, 24] width 35 height 19
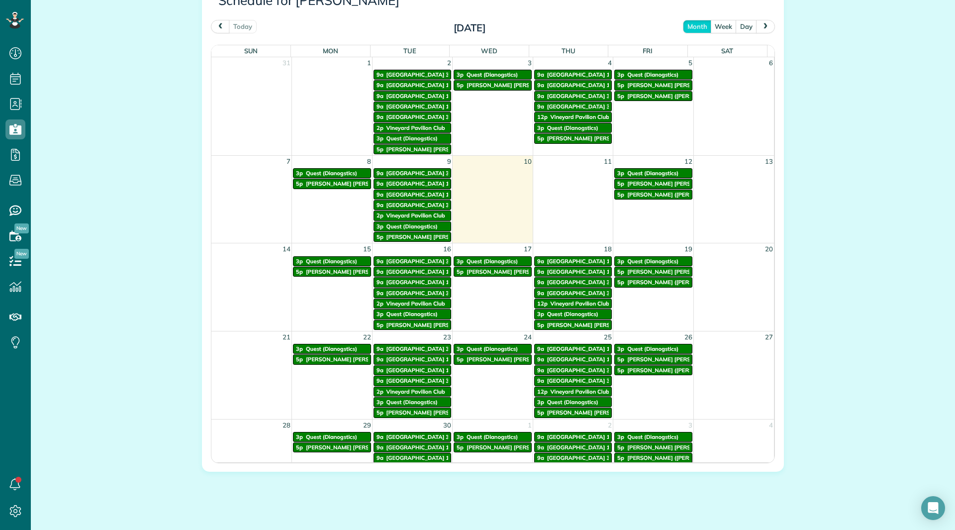
scroll to position [558, 0]
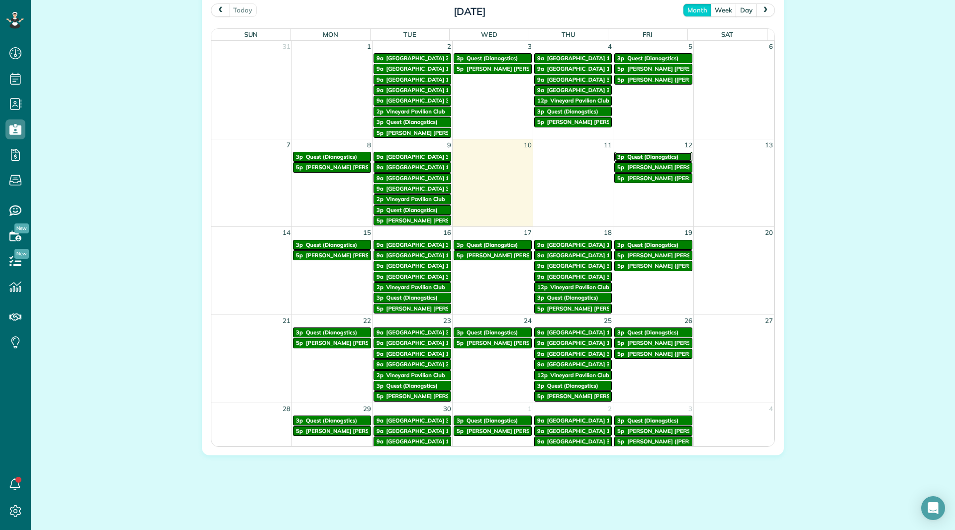
click at [631, 158] on span "Quest (Dianogstics)" at bounding box center [652, 156] width 51 height 7
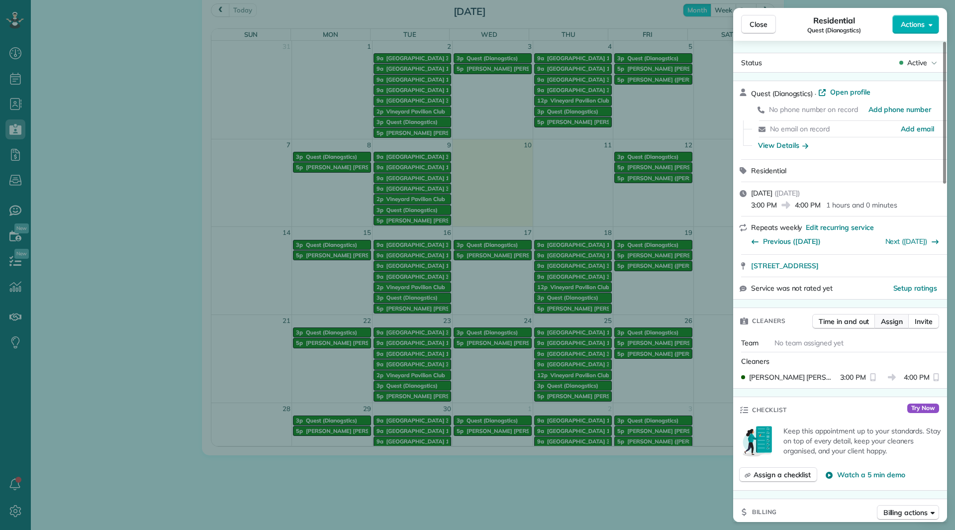
click at [880, 323] on button "Assign" at bounding box center [891, 321] width 35 height 15
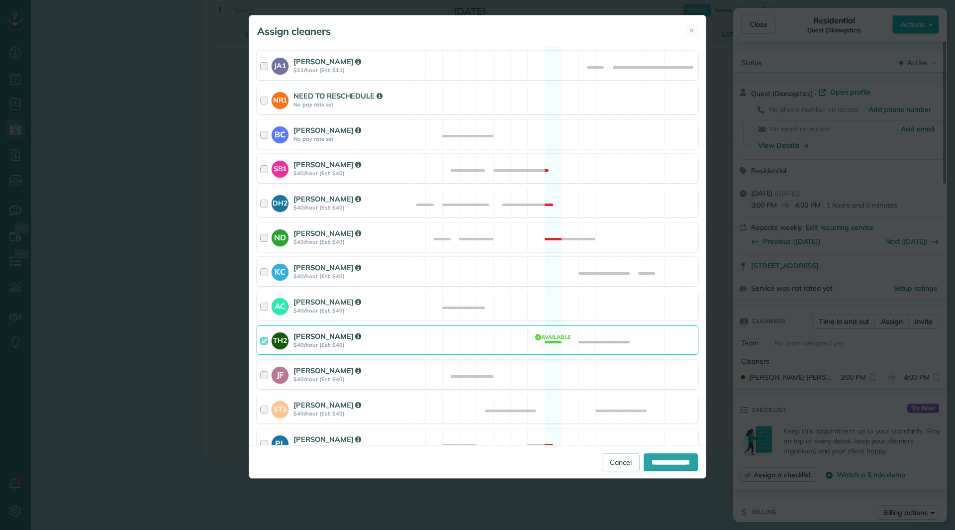
scroll to position [199, 0]
click at [397, 347] on strong "$40/hour (Est: $40)" at bounding box center [348, 344] width 111 height 7
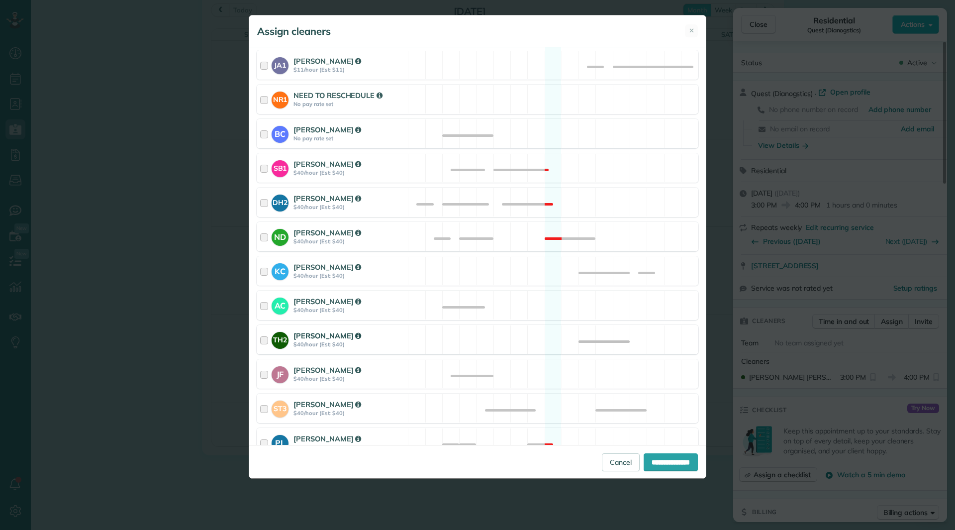
scroll to position [249, 0]
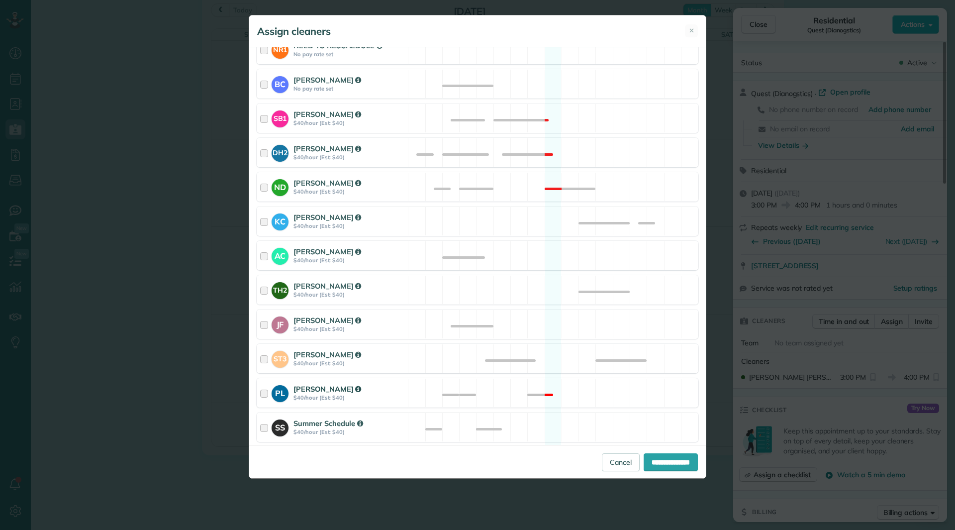
click at [395, 388] on div "[PERSON_NAME]" at bounding box center [348, 388] width 111 height 10
click at [665, 460] on input "**********" at bounding box center [670, 462] width 54 height 18
type input "**********"
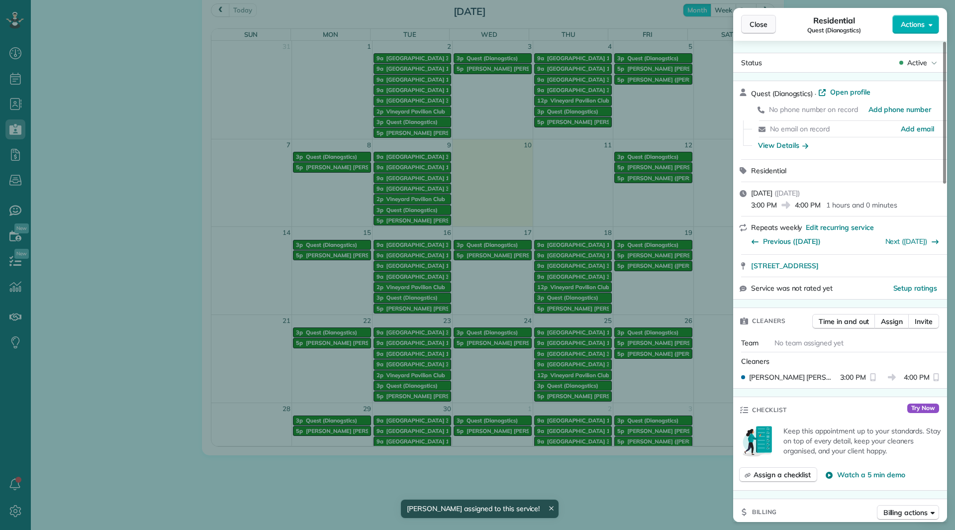
click at [754, 18] on button "Close" at bounding box center [758, 24] width 35 height 19
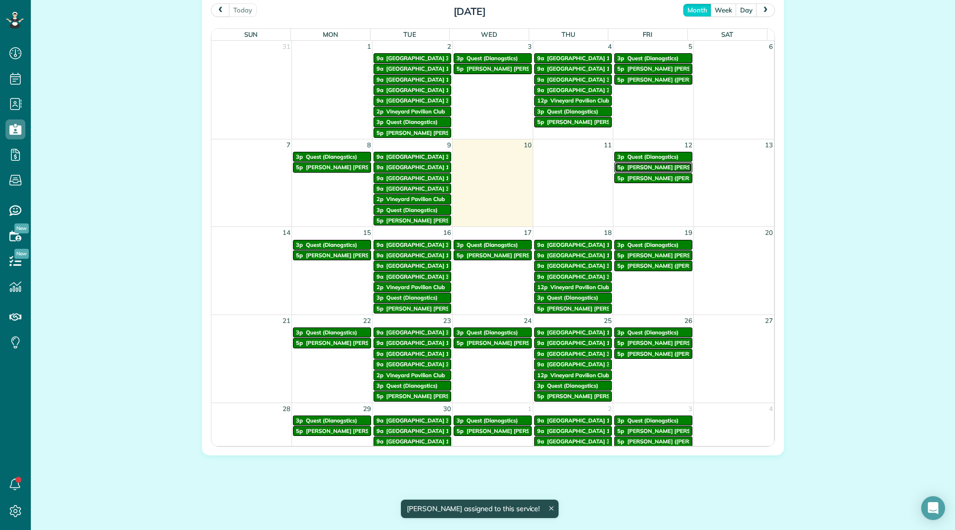
click at [647, 166] on span "[PERSON_NAME] [PERSON_NAME] Financial" at bounding box center [685, 167] width 117 height 7
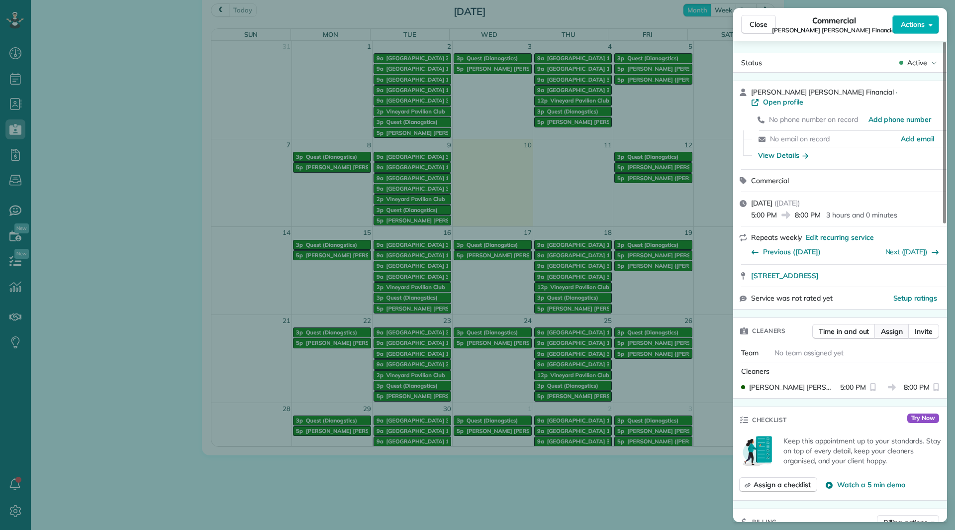
click at [892, 326] on span "Assign" at bounding box center [892, 331] width 22 height 10
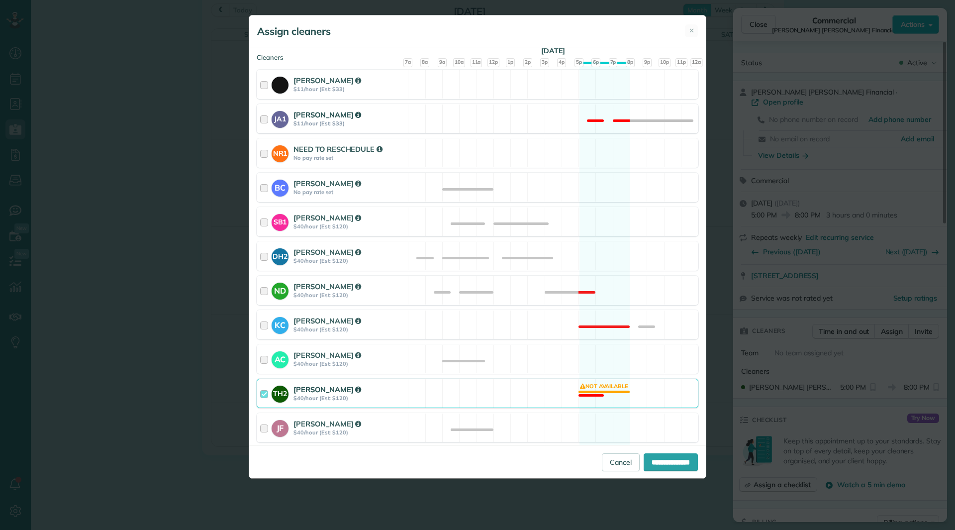
scroll to position [149, 0]
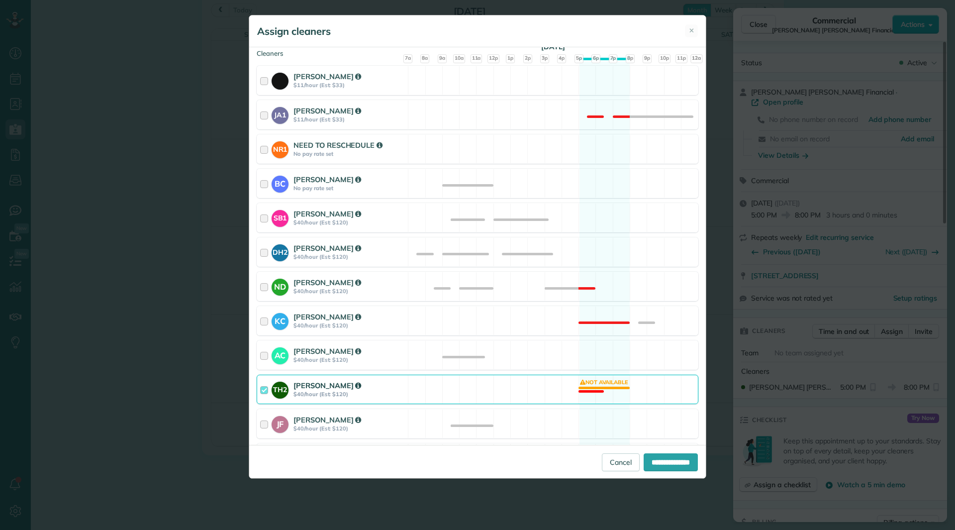
click at [387, 392] on strong "$40/hour (Est: $120)" at bounding box center [348, 393] width 111 height 7
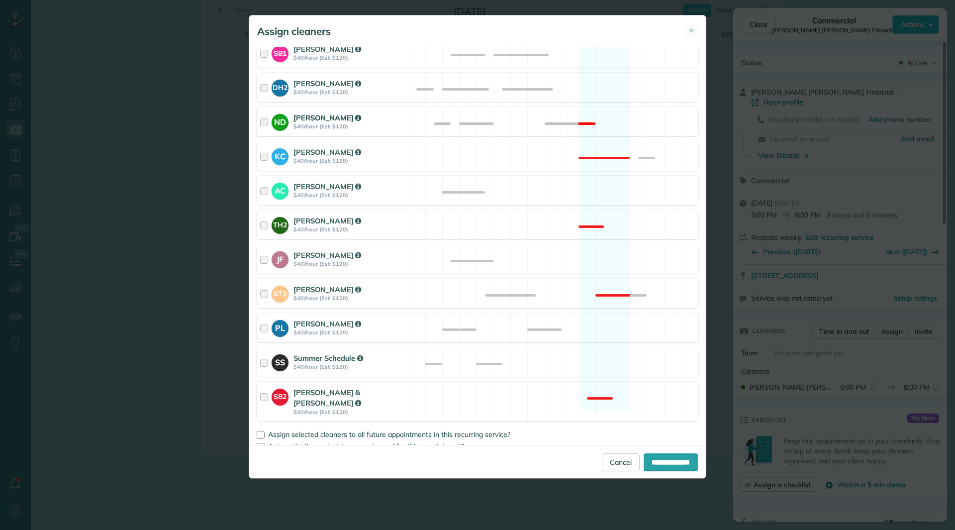
scroll to position [316, 0]
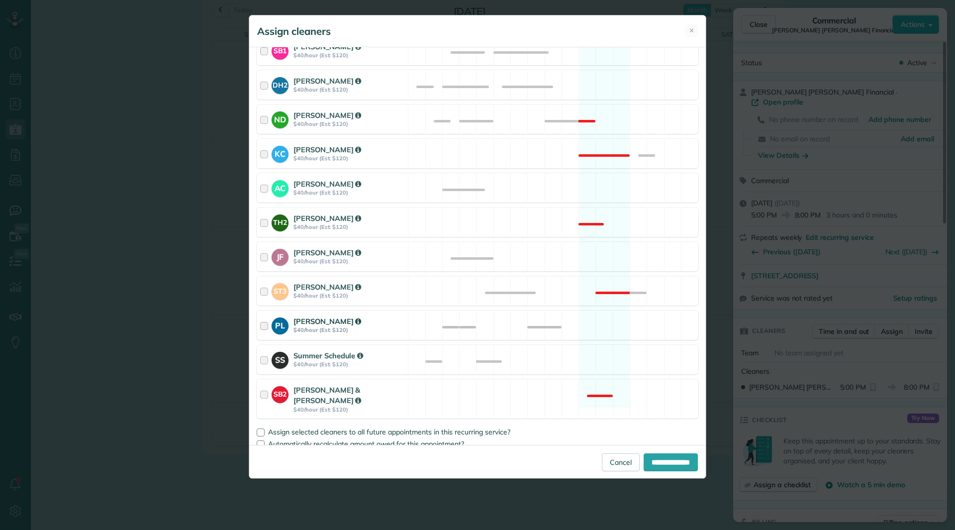
click at [415, 318] on div "PL Patty Lunn $40/hour (Est: $120) Available" at bounding box center [478, 324] width 442 height 29
click at [680, 464] on input "**********" at bounding box center [670, 462] width 54 height 18
type input "**********"
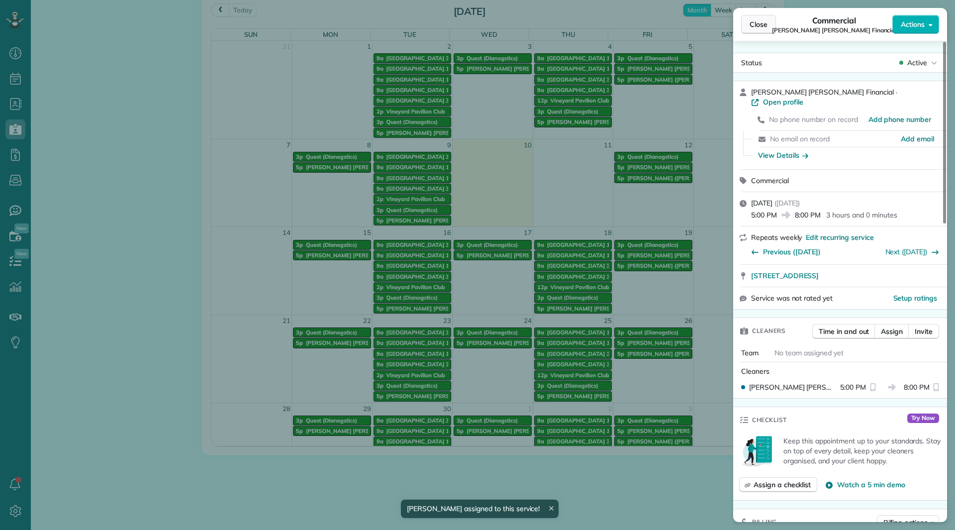
click at [759, 17] on button "Close" at bounding box center [758, 24] width 35 height 19
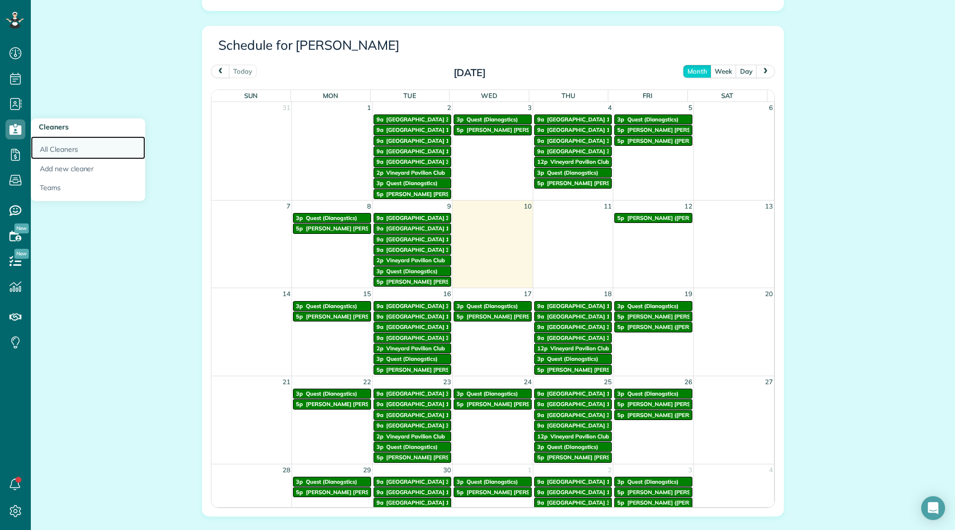
click at [51, 152] on link "All Cleaners" at bounding box center [88, 147] width 114 height 23
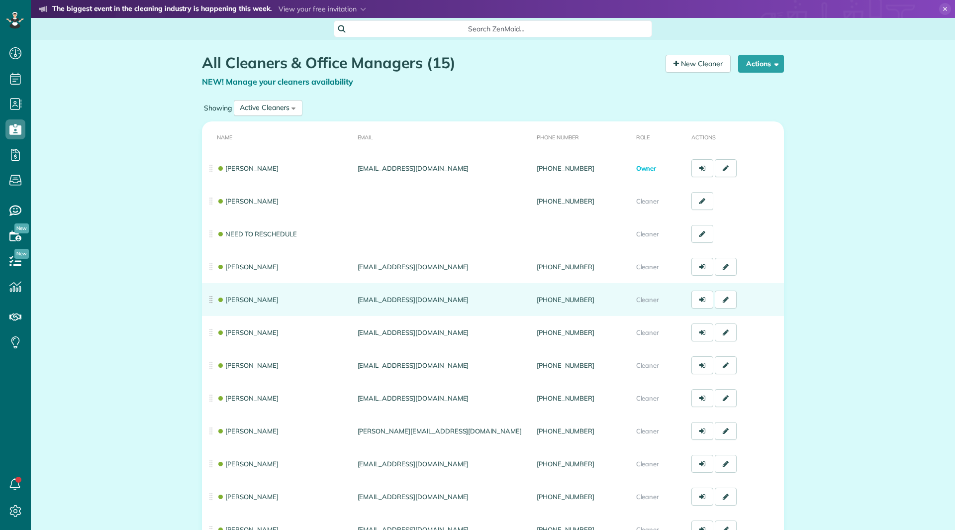
scroll to position [4, 4]
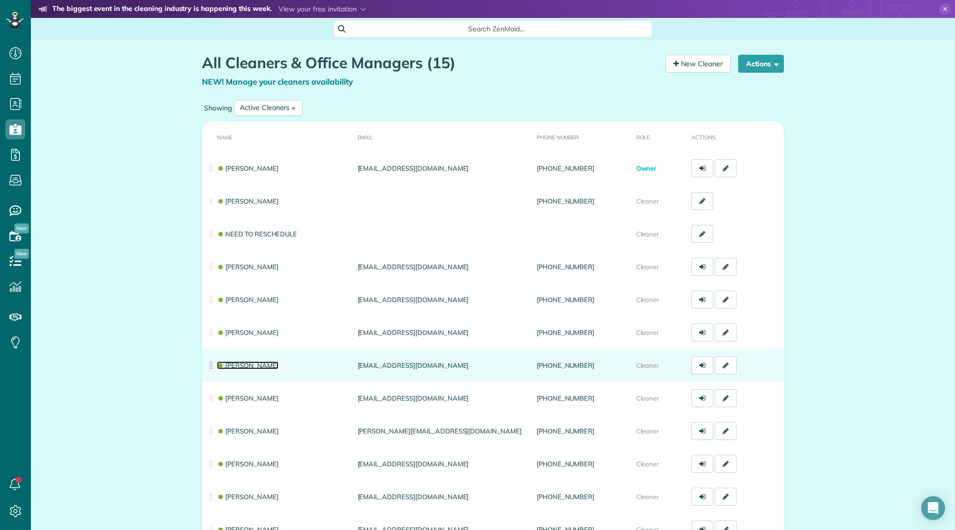
click at [238, 361] on link "[PERSON_NAME]" at bounding box center [248, 365] width 62 height 8
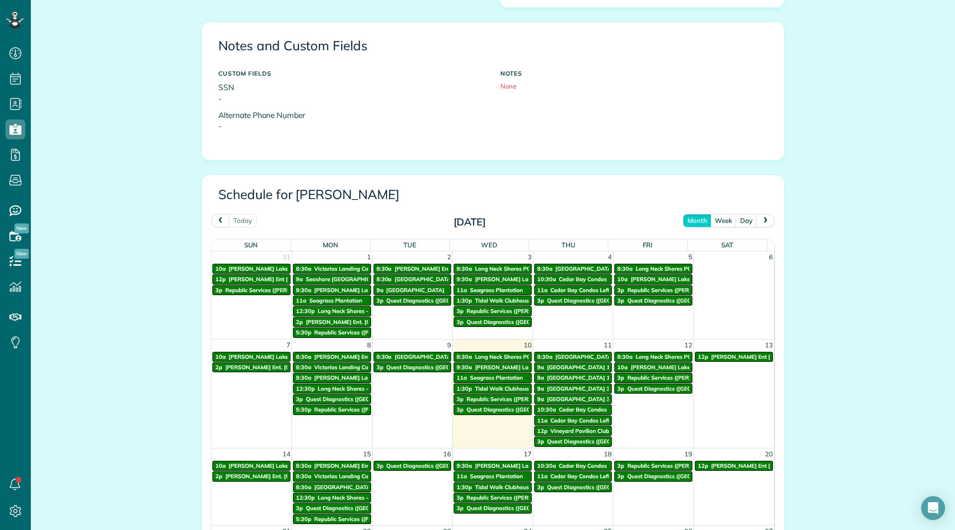
scroll to position [37, 0]
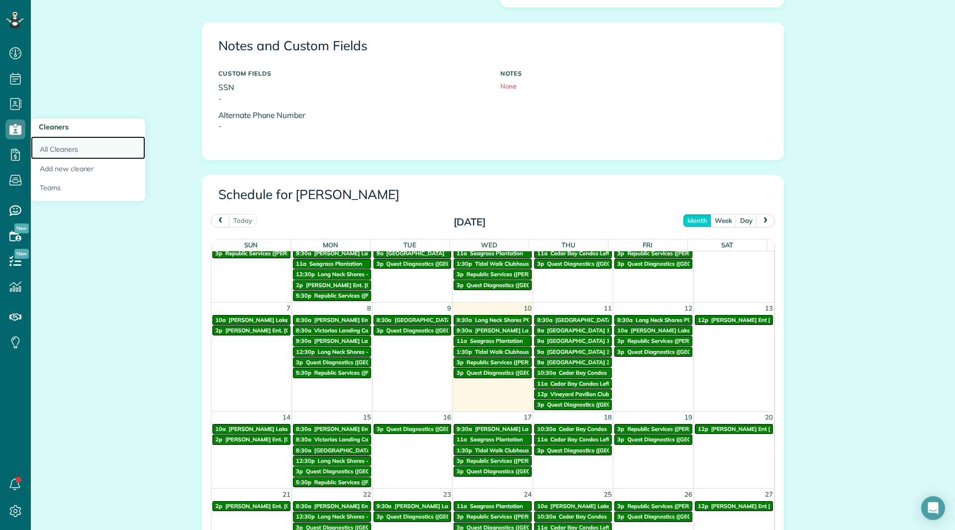
click at [52, 143] on link "All Cleaners" at bounding box center [88, 147] width 114 height 23
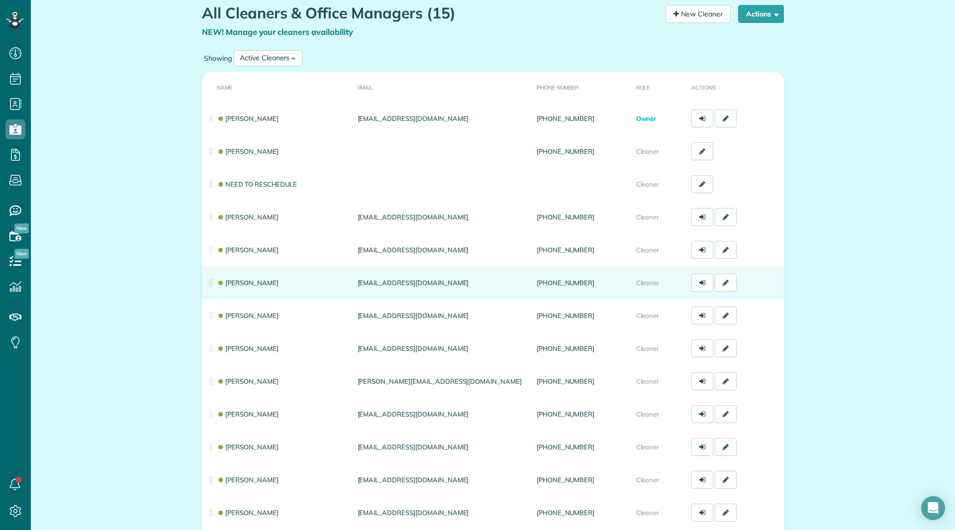
scroll to position [99, 0]
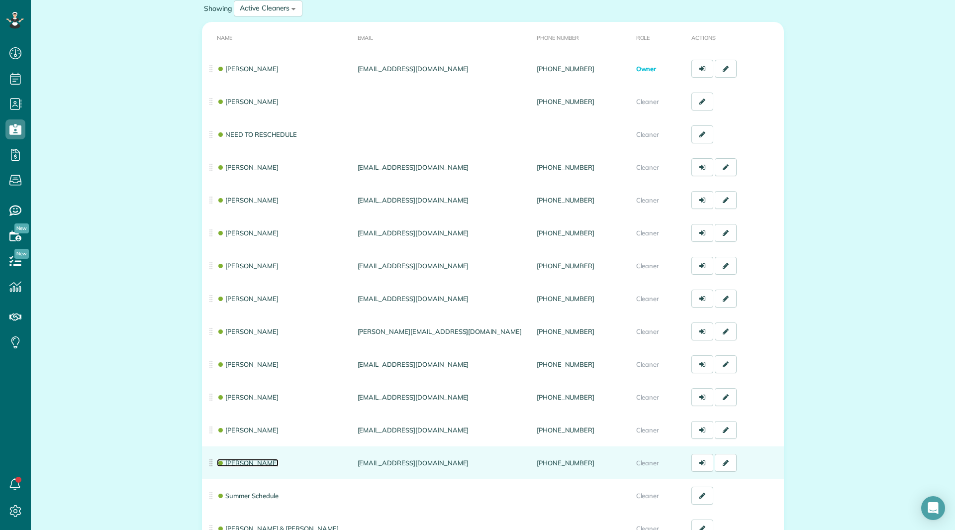
click at [248, 463] on link "[PERSON_NAME]" at bounding box center [248, 462] width 62 height 8
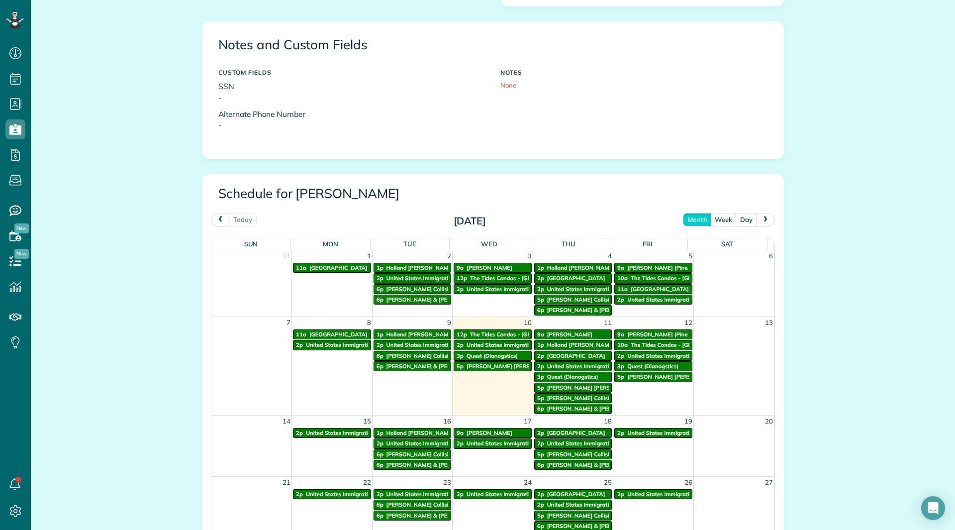
scroll to position [398, 0]
